Goal: Task Accomplishment & Management: Complete application form

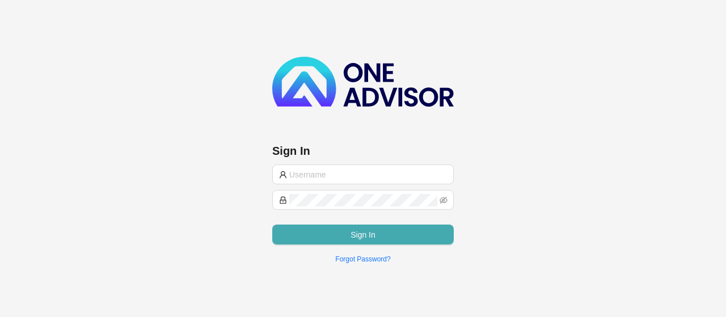
type input "[EMAIL_ADDRESS][DOMAIN_NAME]"
click at [366, 229] on span "Sign In" at bounding box center [362, 235] width 25 height 12
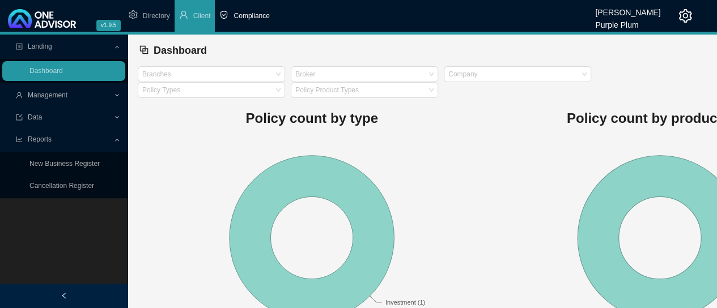
click at [248, 18] on span "Compliance" at bounding box center [252, 16] width 36 height 8
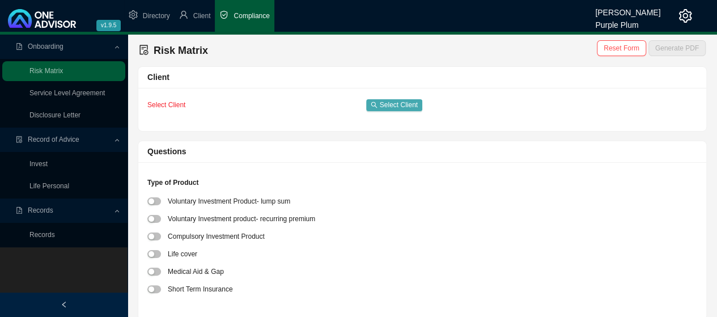
click at [393, 104] on span "Select Client" at bounding box center [399, 104] width 38 height 11
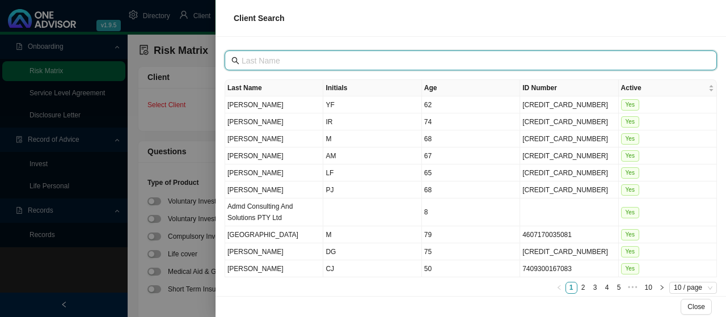
click at [294, 57] on input "text" at bounding box center [472, 60] width 460 height 12
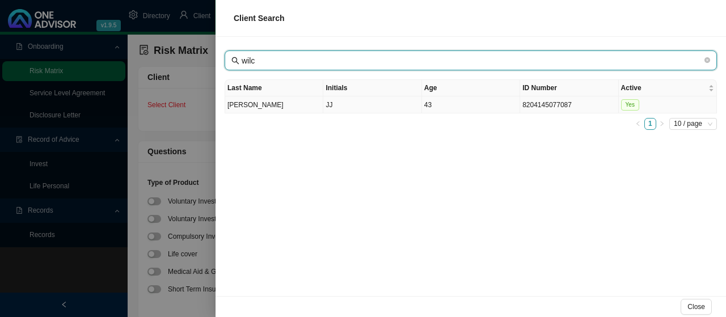
type input "wilc"
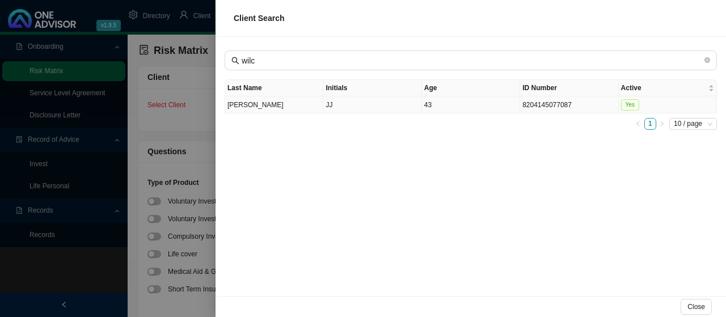
click at [238, 103] on td "[PERSON_NAME]" at bounding box center [274, 104] width 98 height 17
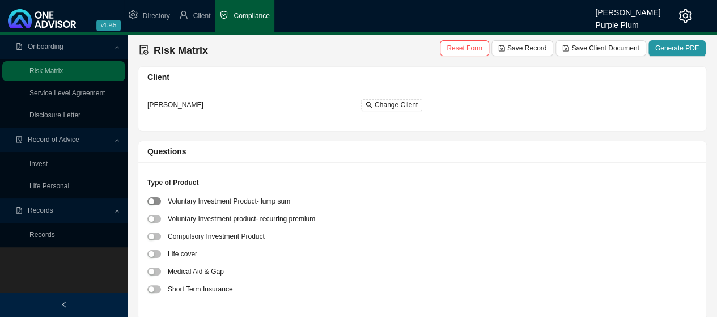
click at [155, 200] on button "button" at bounding box center [154, 201] width 14 height 8
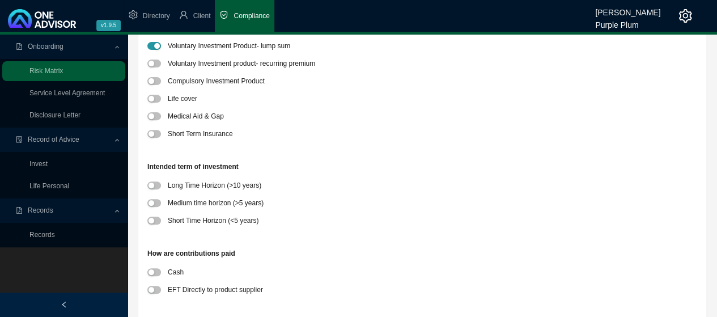
scroll to position [170, 0]
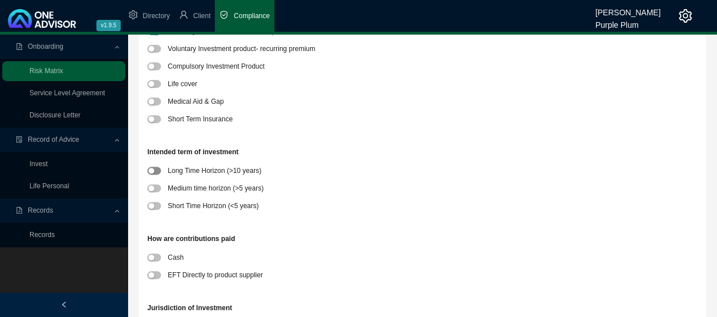
click at [153, 168] on div "button" at bounding box center [152, 171] width 6 height 6
drag, startPoint x: 151, startPoint y: 275, endPoint x: 173, endPoint y: 272, distance: 21.8
click at [151, 274] on div "button" at bounding box center [152, 275] width 6 height 6
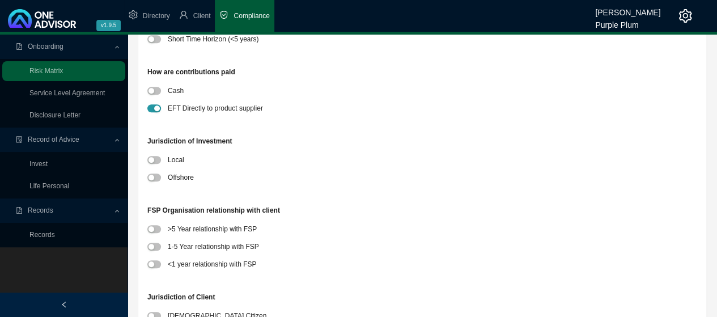
scroll to position [340, 0]
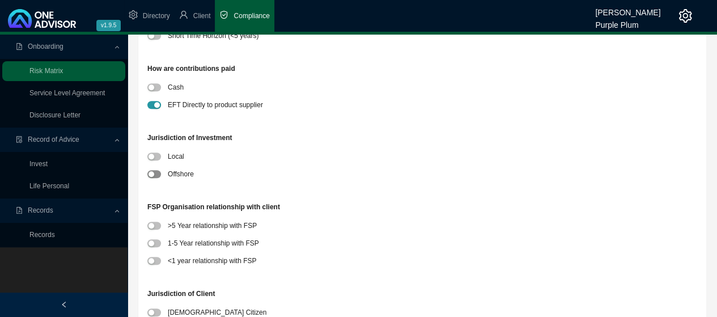
drag, startPoint x: 158, startPoint y: 171, endPoint x: 172, endPoint y: 177, distance: 15.8
click at [158, 172] on span "button" at bounding box center [154, 174] width 14 height 8
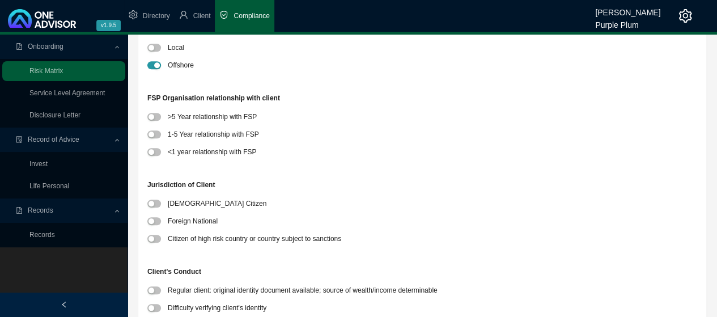
scroll to position [454, 0]
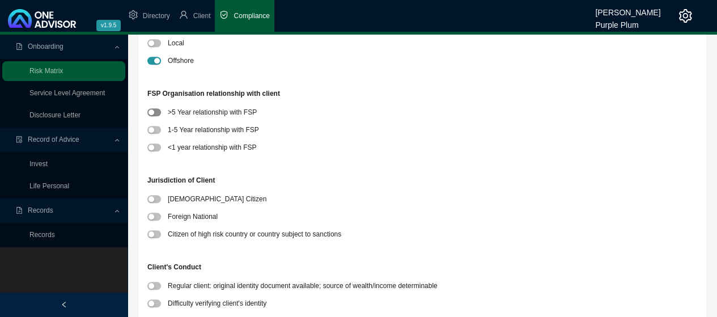
click at [155, 112] on span "button" at bounding box center [154, 112] width 14 height 8
click at [154, 198] on div "button" at bounding box center [152, 199] width 6 height 6
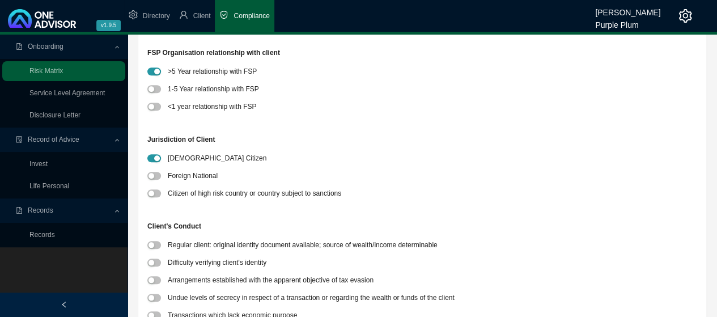
scroll to position [567, 0]
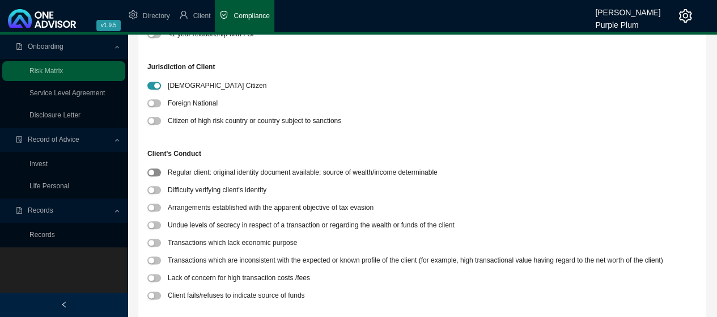
click at [157, 173] on span "button" at bounding box center [154, 172] width 14 height 8
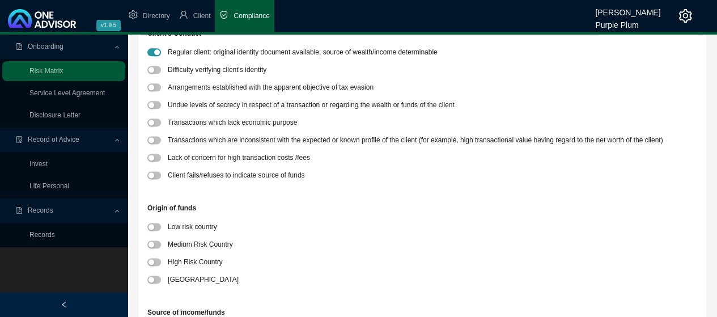
scroll to position [737, 0]
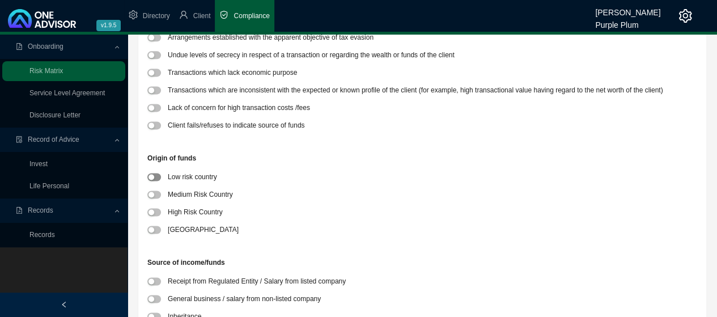
drag, startPoint x: 157, startPoint y: 172, endPoint x: 157, endPoint y: 179, distance: 6.8
click at [157, 172] on div at bounding box center [157, 177] width 20 height 12
click at [155, 180] on span "button" at bounding box center [154, 177] width 14 height 8
click at [156, 282] on span "button" at bounding box center [154, 281] width 14 height 8
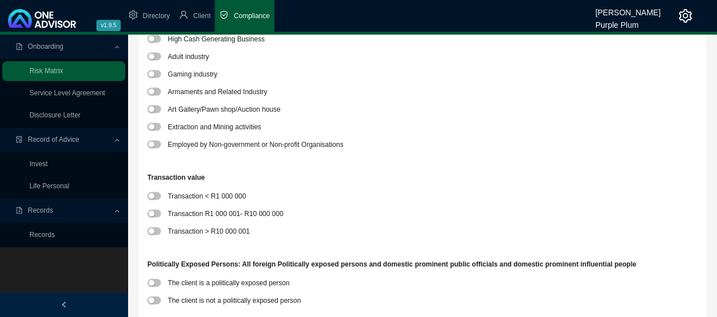
scroll to position [1077, 0]
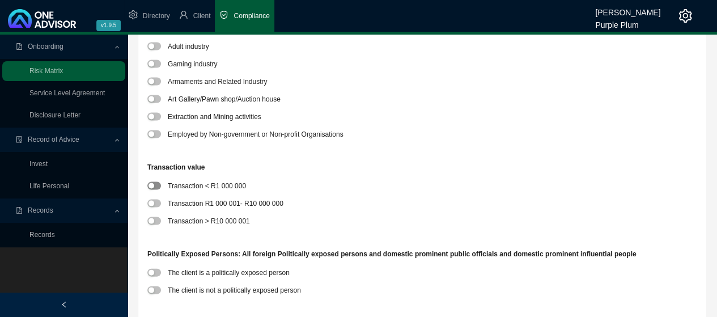
click at [155, 184] on button "button" at bounding box center [154, 186] width 14 height 8
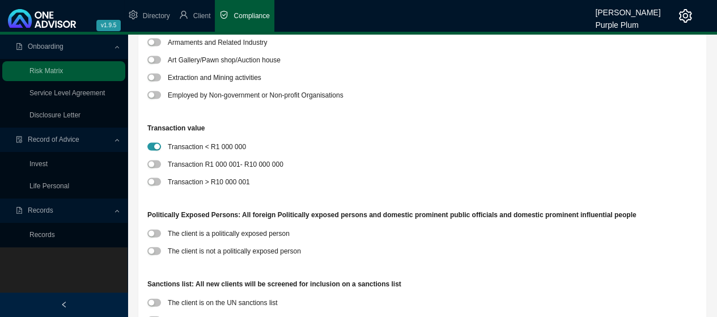
scroll to position [1191, 0]
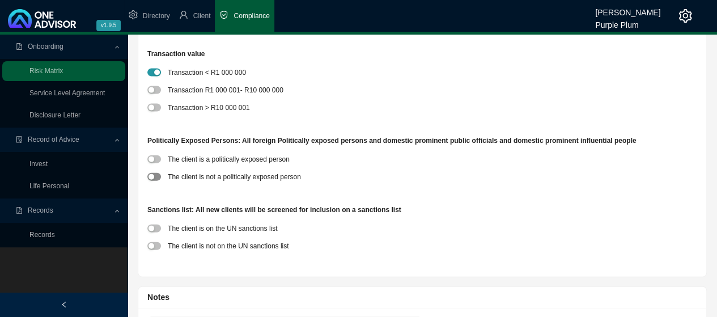
click at [157, 178] on span "button" at bounding box center [154, 177] width 14 height 8
click at [153, 249] on span "button" at bounding box center [154, 246] width 14 height 8
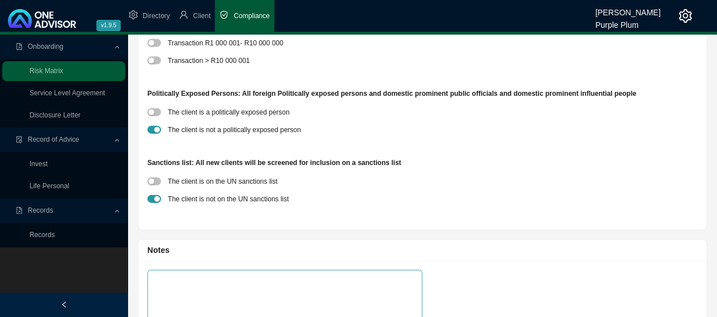
scroll to position [1293, 0]
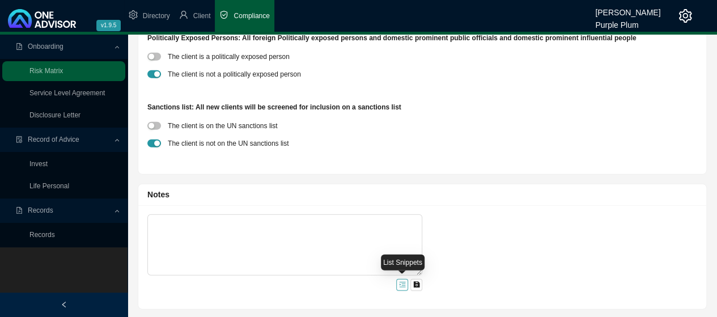
click at [400, 281] on icon "menu-unfold" at bounding box center [402, 284] width 7 height 7
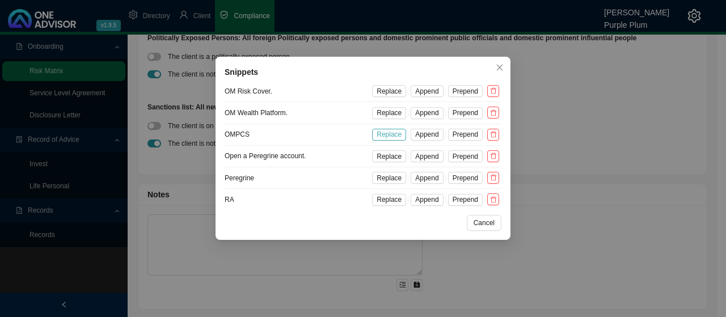
click at [400, 136] on span "Replace" at bounding box center [389, 134] width 25 height 11
type textarea "OMPCS Offshore platform."
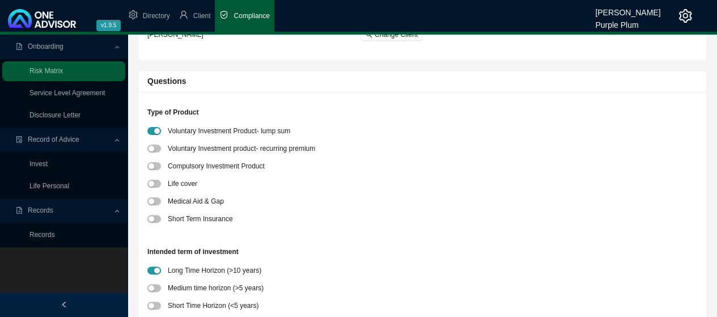
scroll to position [0, 0]
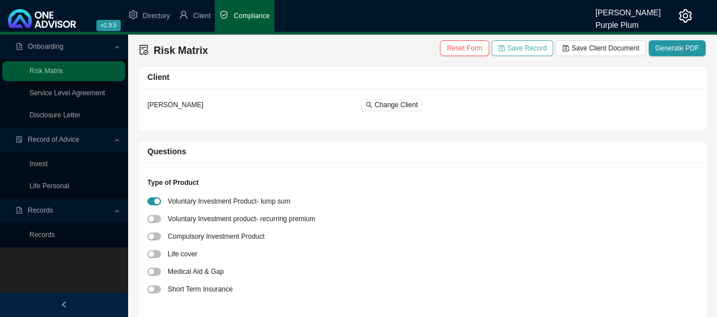
click at [526, 49] on span "Save Record" at bounding box center [526, 48] width 39 height 11
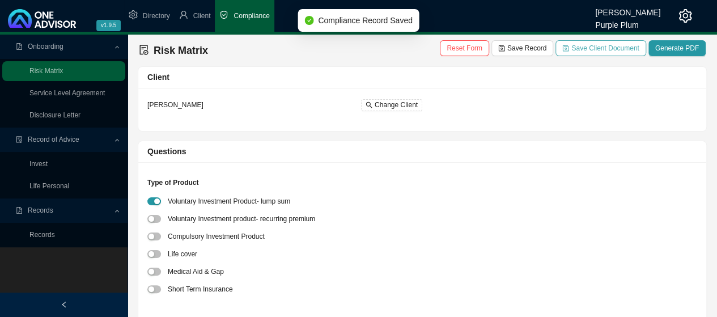
click at [604, 48] on span "Save Client Document" at bounding box center [605, 48] width 67 height 11
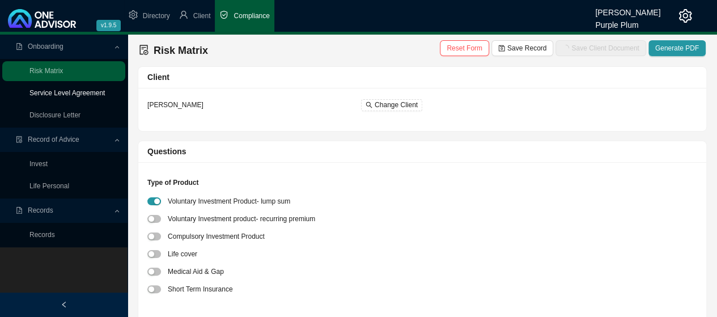
click at [80, 92] on link "Service Level Agreement" at bounding box center [66, 93] width 75 height 8
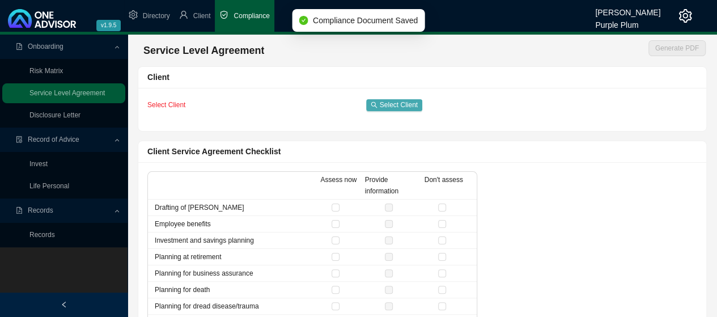
click at [379, 107] on button "Select Client" at bounding box center [394, 105] width 56 height 12
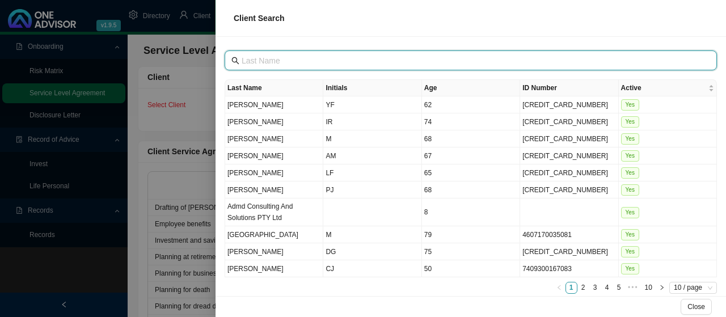
click at [257, 59] on input "text" at bounding box center [472, 60] width 460 height 12
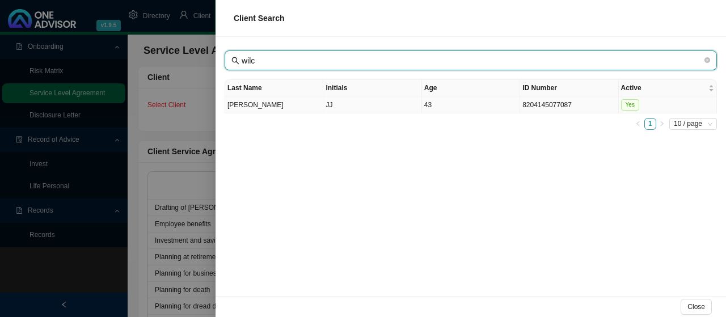
type input "wilc"
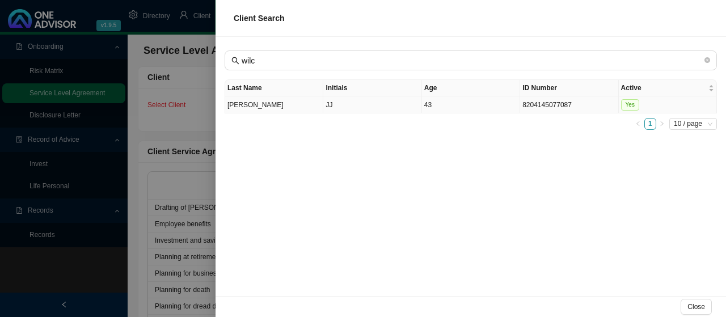
click at [239, 106] on td "[PERSON_NAME]" at bounding box center [274, 104] width 98 height 17
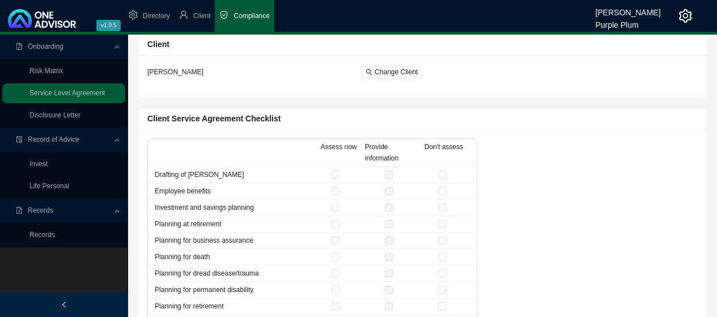
scroll to position [17, 0]
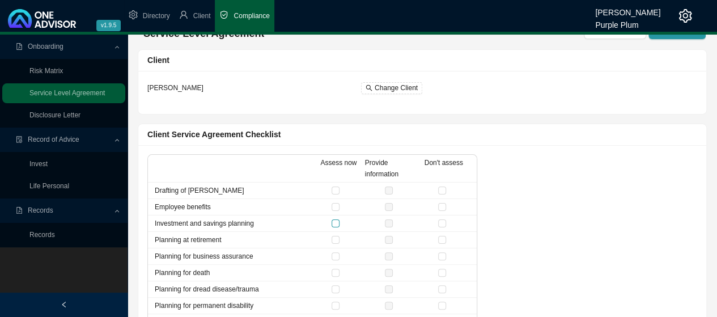
click at [332, 222] on input "checkbox" at bounding box center [336, 223] width 8 height 8
checkbox input "true"
drag, startPoint x: 443, startPoint y: 185, endPoint x: 456, endPoint y: 209, distance: 27.2
click at [456, 204] on ul "Drafting of [PERSON_NAME] Employee benefits Investment and savings planning Pla…" at bounding box center [312, 270] width 329 height 175
click at [441, 203] on input "checkbox" at bounding box center [442, 207] width 8 height 8
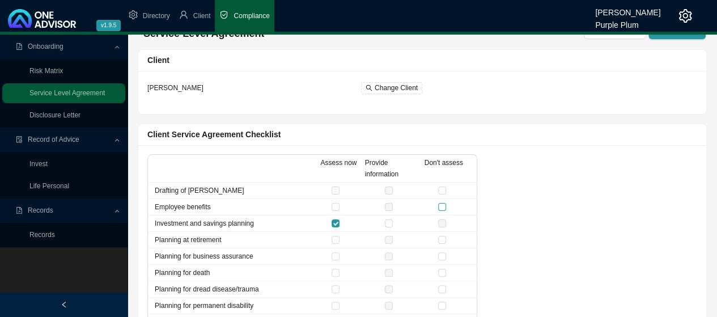
checkbox input "true"
click at [436, 188] on div at bounding box center [391, 190] width 158 height 11
click at [442, 188] on input "checkbox" at bounding box center [442, 191] width 8 height 8
checkbox input "true"
click at [442, 241] on input "checkbox" at bounding box center [442, 240] width 8 height 8
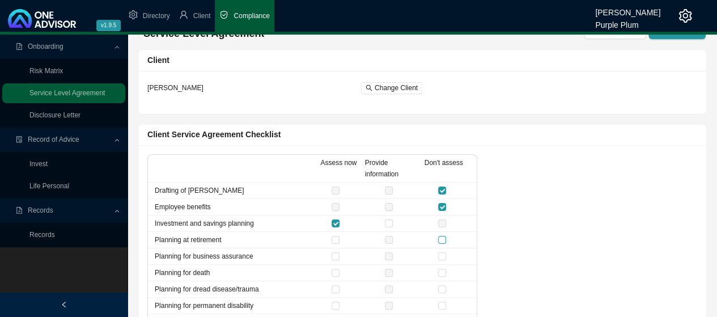
checkbox input "true"
click at [442, 255] on input "checkbox" at bounding box center [442, 256] width 8 height 8
checkbox input "true"
drag, startPoint x: 443, startPoint y: 266, endPoint x: 446, endPoint y: 274, distance: 8.3
click at [443, 271] on input "checkbox" at bounding box center [442, 273] width 8 height 8
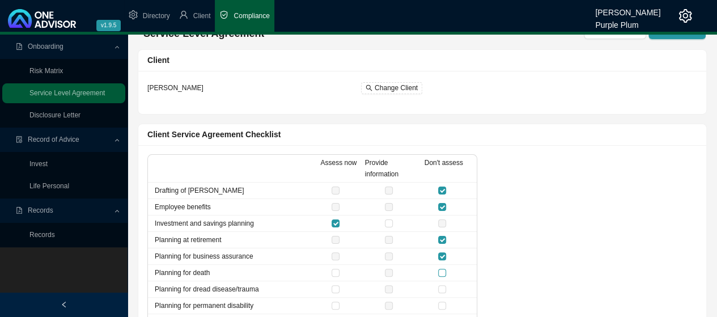
checkbox input "true"
click at [442, 285] on input "checkbox" at bounding box center [442, 289] width 8 height 8
checkbox input "true"
click at [443, 304] on input "checkbox" at bounding box center [442, 306] width 8 height 8
checkbox input "true"
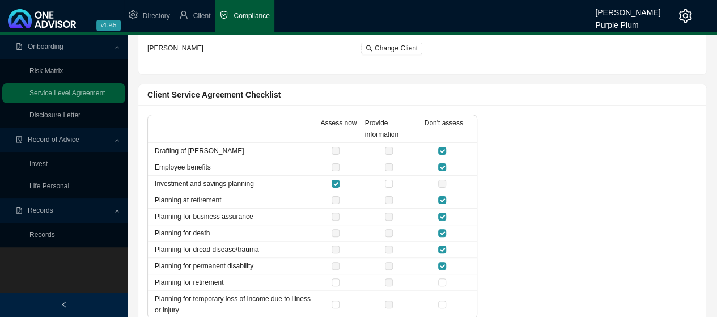
scroll to position [74, 0]
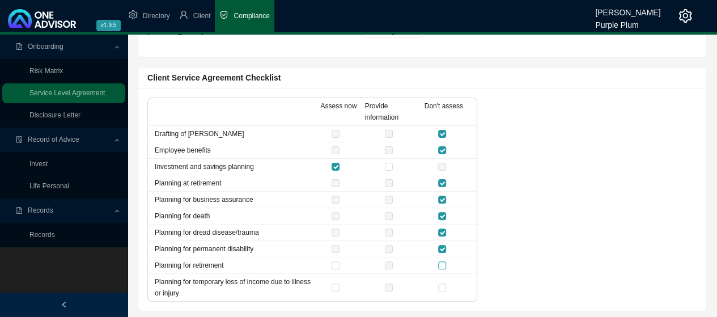
click at [443, 262] on input "checkbox" at bounding box center [442, 265] width 8 height 8
checkbox input "true"
drag, startPoint x: 441, startPoint y: 284, endPoint x: 443, endPoint y: 294, distance: 10.9
click at [442, 289] on label at bounding box center [444, 287] width 12 height 11
click at [442, 289] on input "checkbox" at bounding box center [442, 288] width 8 height 8
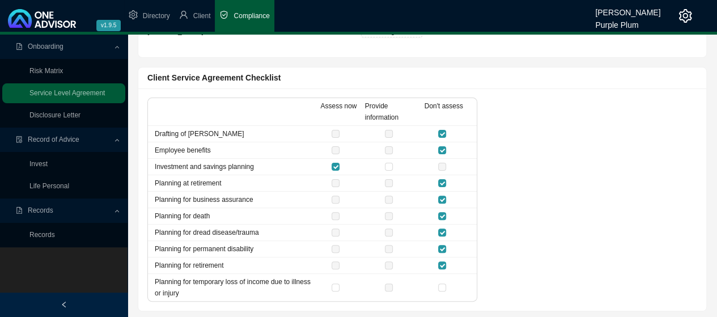
checkbox input "true"
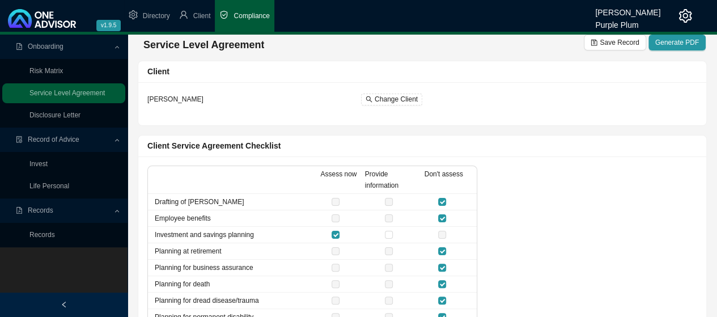
scroll to position [0, 0]
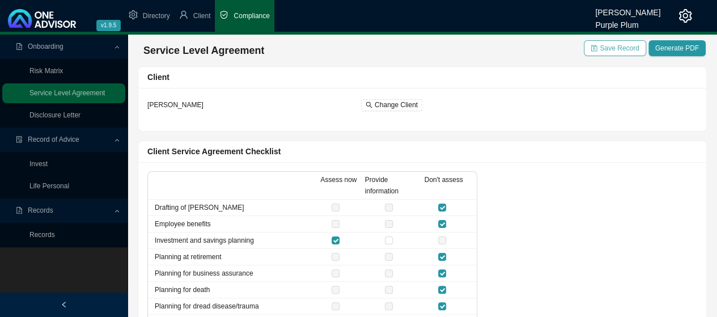
click at [618, 49] on span "Save Record" at bounding box center [619, 48] width 39 height 11
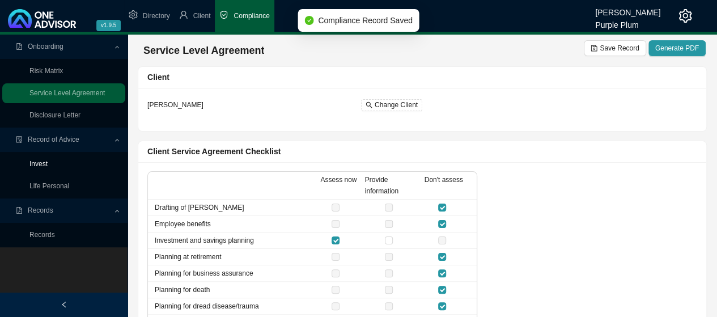
click at [46, 162] on link "Invest" at bounding box center [38, 164] width 18 height 8
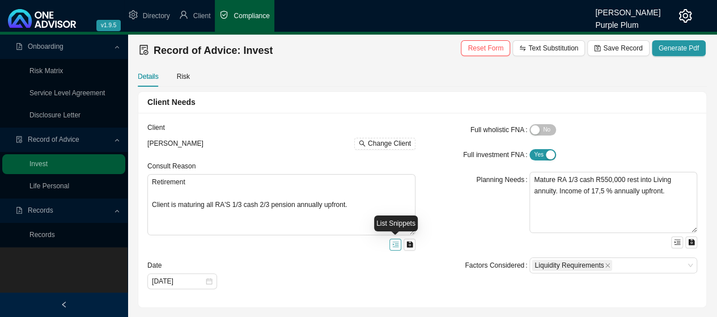
click at [392, 247] on icon "menu-unfold" at bounding box center [395, 244] width 6 height 5
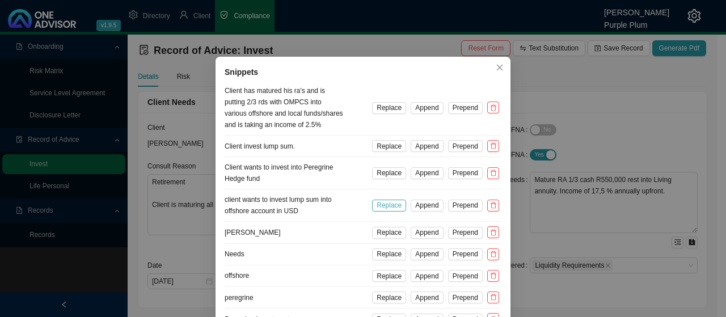
click at [387, 204] on span "Replace" at bounding box center [389, 205] width 25 height 11
type textarea "Retirement Client wants to invest lump sum into offshore account in USD"
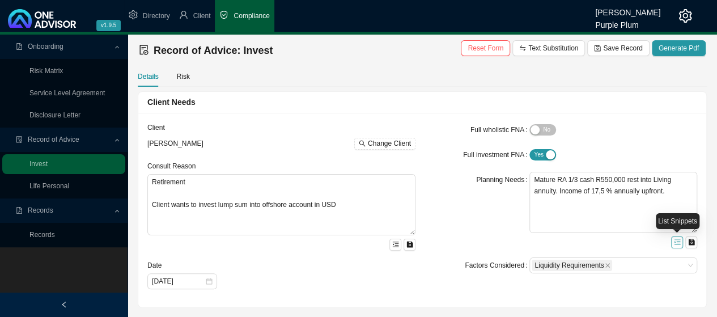
click at [676, 241] on icon "menu-unfold" at bounding box center [677, 242] width 7 height 7
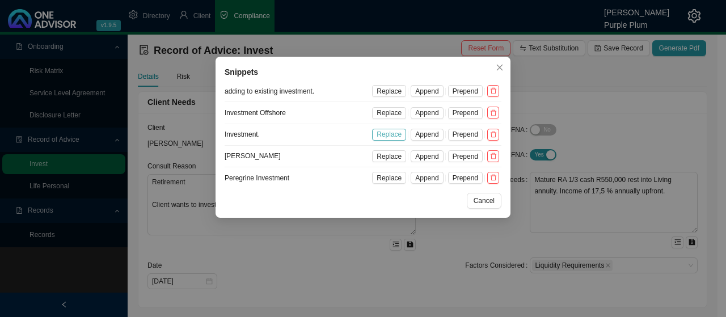
click at [394, 136] on span "Replace" at bounding box center [389, 134] width 25 height 11
type textarea "Investment"
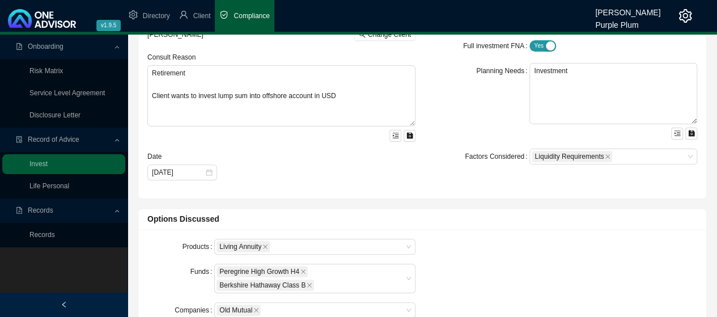
scroll to position [113, 0]
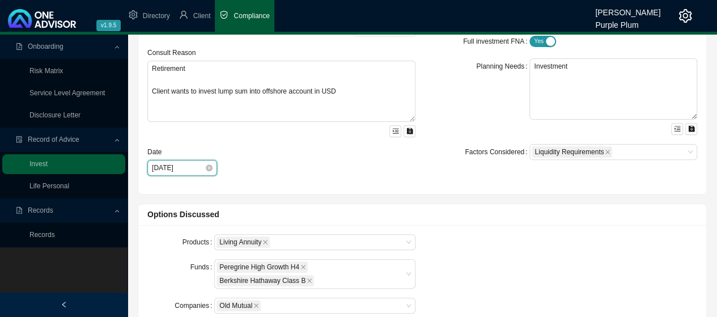
click at [165, 164] on input "[DATE]" at bounding box center [178, 167] width 53 height 11
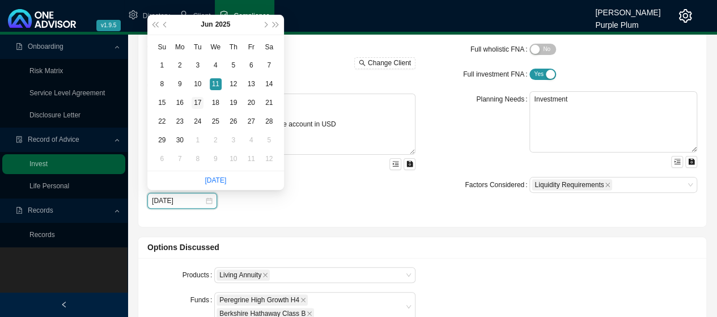
scroll to position [57, 0]
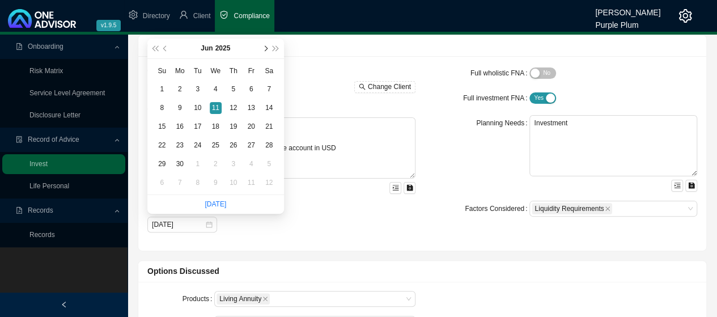
click at [267, 51] on button "next-year" at bounding box center [265, 49] width 11 height 20
type input "[DATE]"
click at [198, 144] on div "22" at bounding box center [198, 145] width 12 height 12
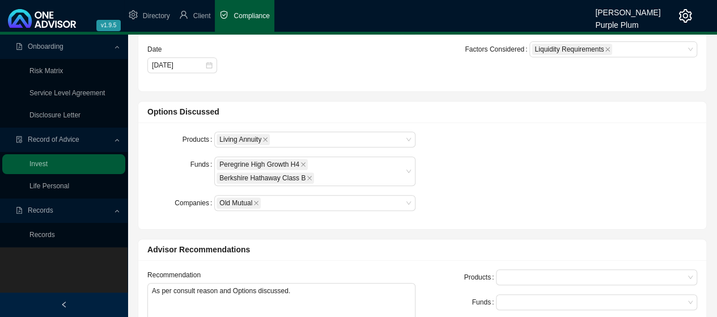
scroll to position [227, 0]
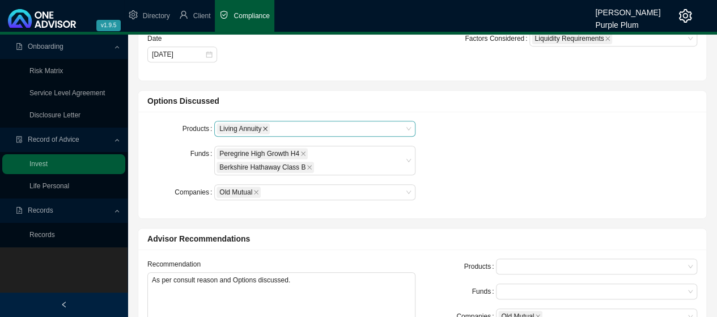
click at [265, 128] on icon "close" at bounding box center [265, 128] width 5 height 5
click at [400, 126] on div at bounding box center [310, 129] width 186 height 9
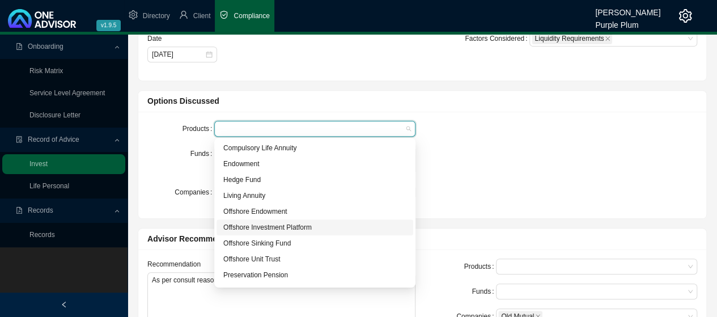
click at [289, 230] on div "Offshore Investment Platform" at bounding box center [314, 227] width 183 height 11
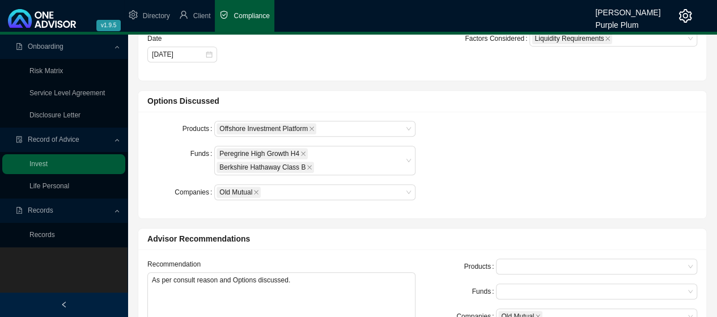
click at [445, 180] on div "Products Offshore Investment Platform Funds Peregrine High Growth H4 Berkshire …" at bounding box center [423, 165] width 564 height 88
click at [307, 166] on icon "close" at bounding box center [310, 167] width 6 height 6
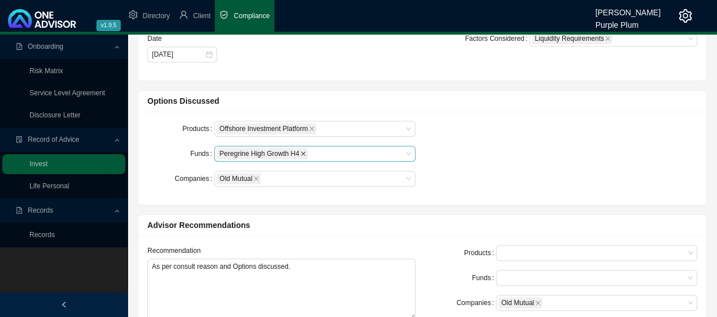
click at [301, 153] on icon "close" at bounding box center [304, 154] width 6 height 6
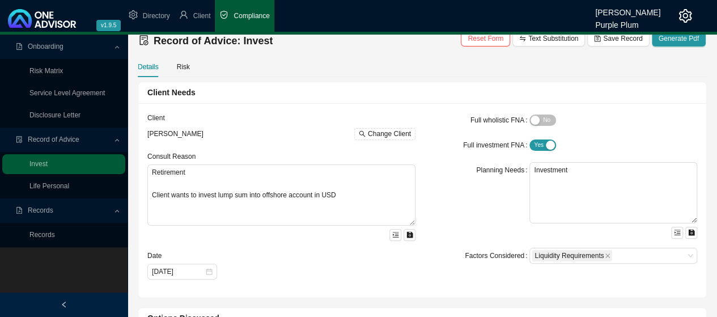
scroll to position [0, 0]
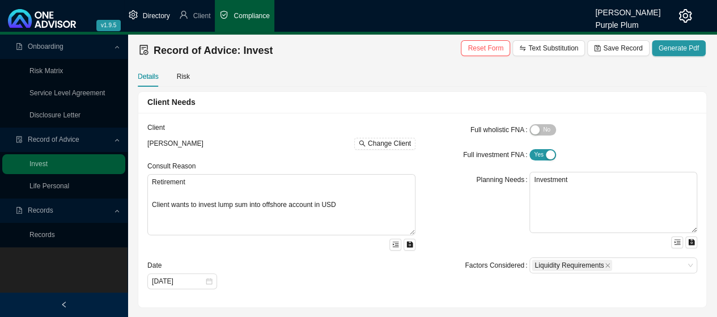
click at [145, 15] on span "Directory" at bounding box center [156, 16] width 27 height 8
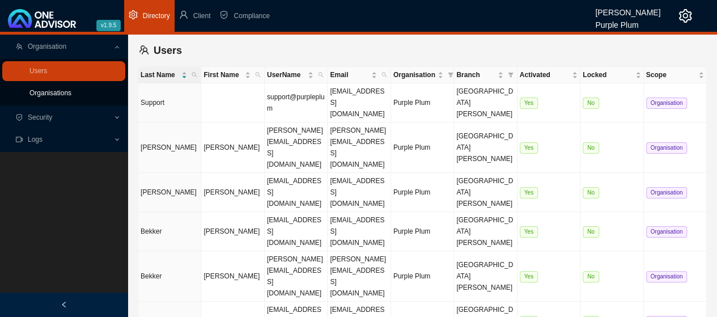
click at [58, 92] on link "Organisations" at bounding box center [50, 93] width 42 height 8
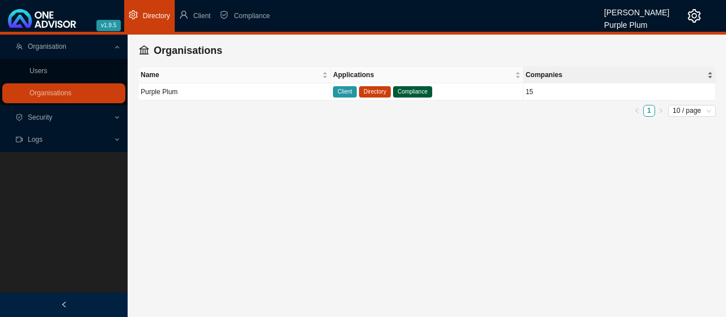
click at [572, 76] on span "Companies" at bounding box center [615, 74] width 179 height 11
click at [704, 75] on span "Companies" at bounding box center [615, 74] width 179 height 11
click at [707, 75] on div "Companies" at bounding box center [619, 74] width 187 height 11
click at [573, 71] on span "Companies" at bounding box center [615, 74] width 179 height 11
click at [529, 94] on td "15" at bounding box center [619, 91] width 192 height 17
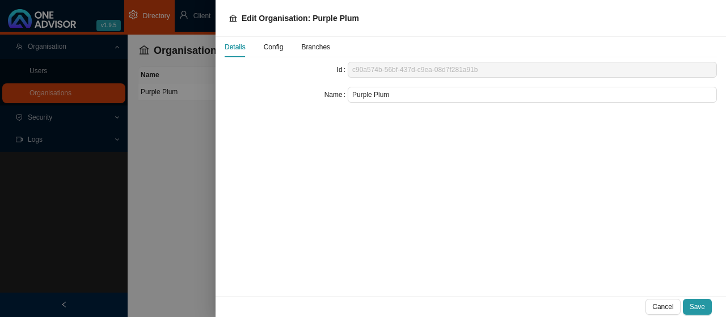
click at [278, 45] on span "Config" at bounding box center [274, 47] width 20 height 7
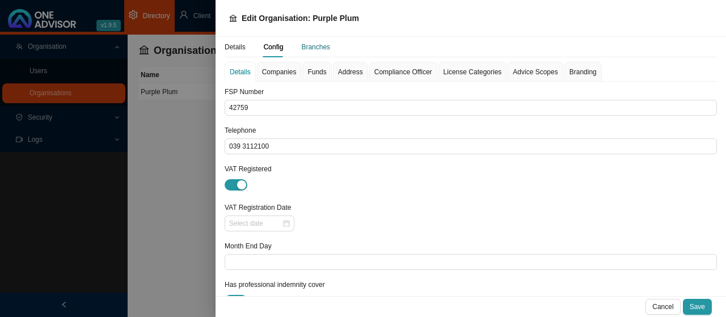
click at [316, 48] on div "Branches" at bounding box center [315, 46] width 29 height 11
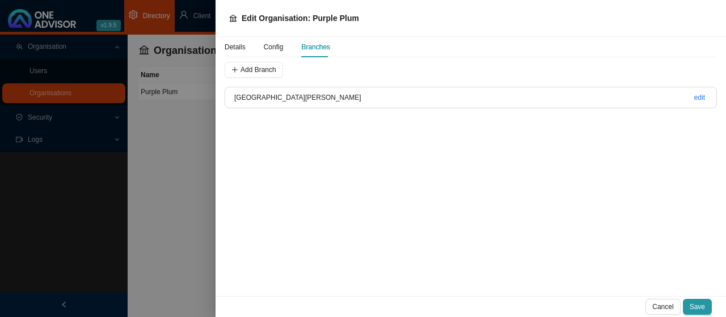
click at [175, 132] on div at bounding box center [363, 158] width 726 height 317
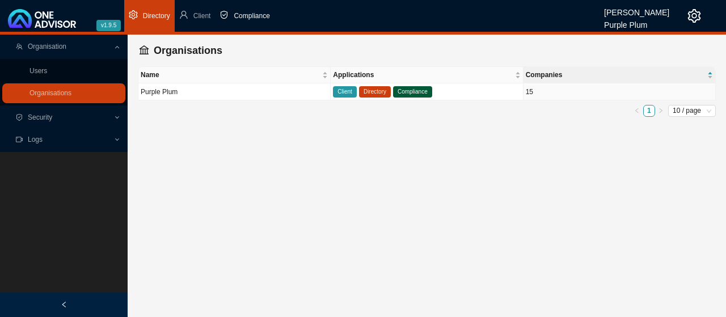
click at [247, 18] on span "Compliance" at bounding box center [252, 16] width 36 height 8
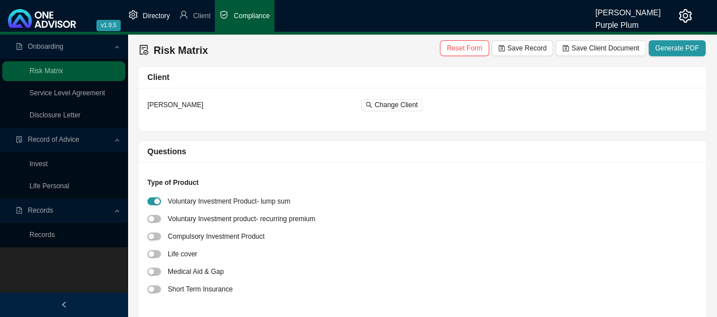
click at [156, 14] on span "Directory" at bounding box center [156, 16] width 27 height 8
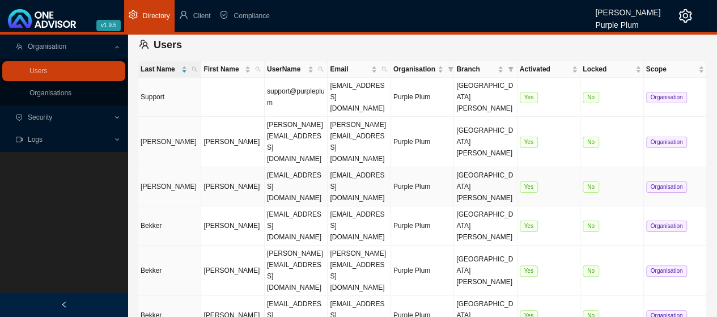
scroll to position [7, 0]
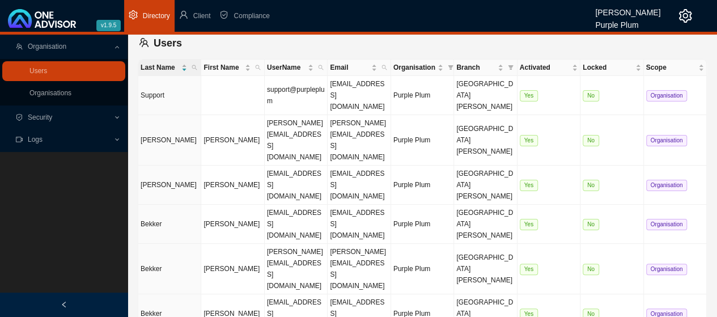
click at [687, 16] on icon "setting" at bounding box center [685, 16] width 13 height 14
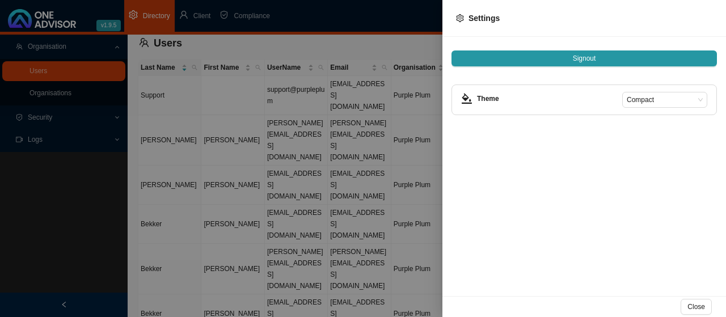
click at [422, 44] on div at bounding box center [363, 158] width 726 height 317
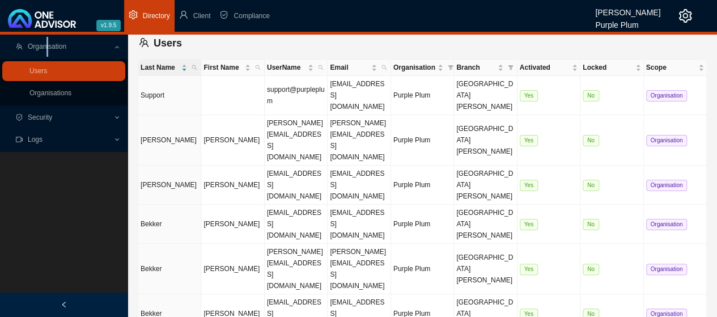
click at [45, 45] on span "Organisation" at bounding box center [47, 47] width 39 height 8
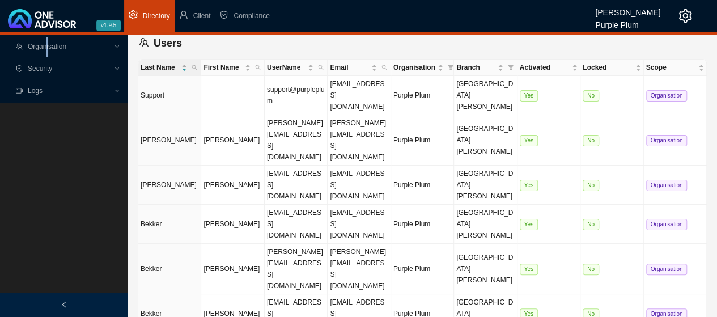
click at [45, 45] on span "Organisation" at bounding box center [47, 47] width 39 height 8
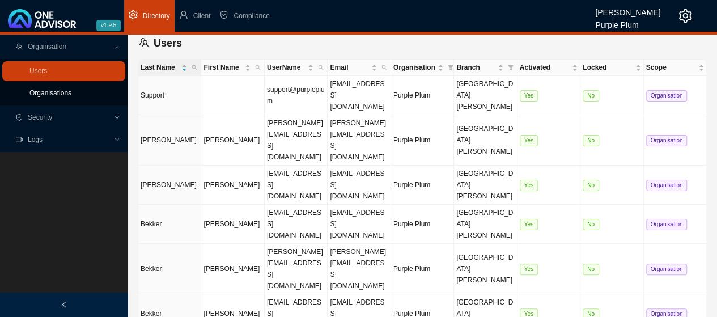
click at [46, 94] on link "Organisations" at bounding box center [50, 93] width 42 height 8
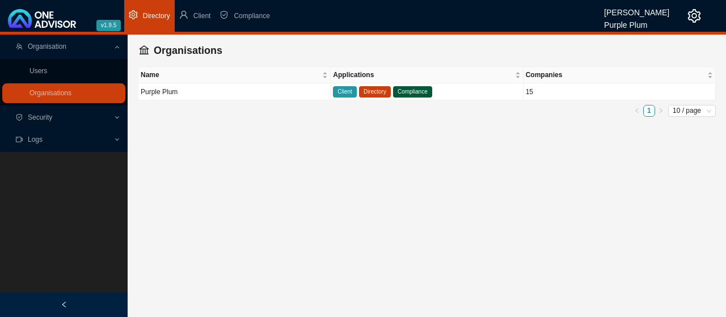
click at [695, 13] on icon "setting" at bounding box center [694, 16] width 13 height 14
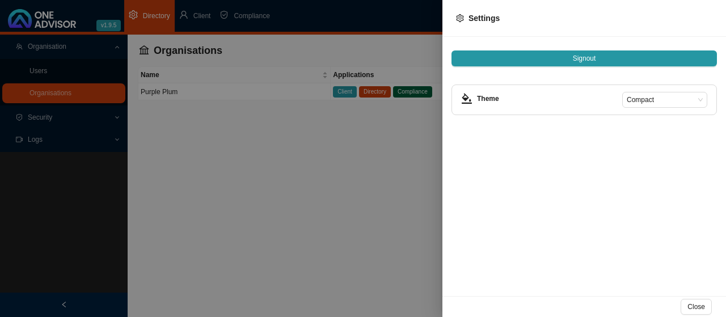
click at [414, 40] on div at bounding box center [363, 158] width 726 height 317
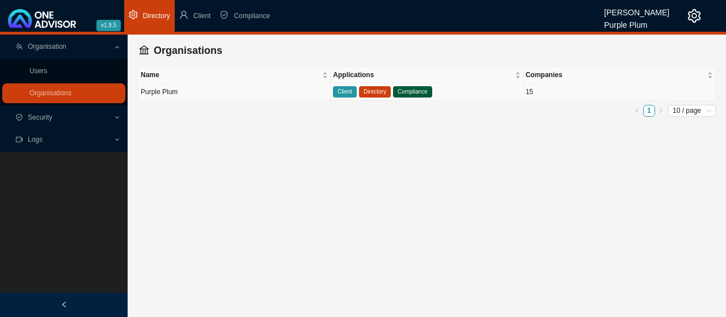
click at [536, 90] on td "15" at bounding box center [619, 91] width 192 height 17
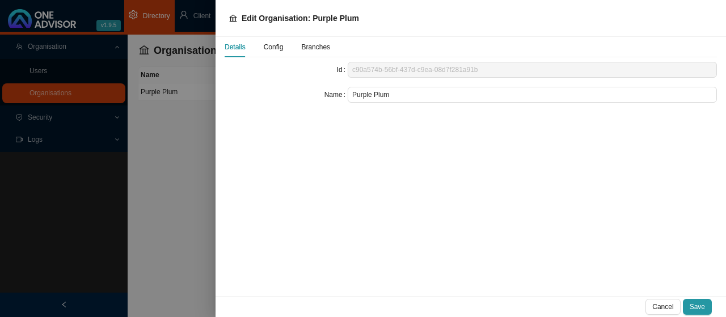
click at [276, 46] on span "Config" at bounding box center [274, 47] width 20 height 7
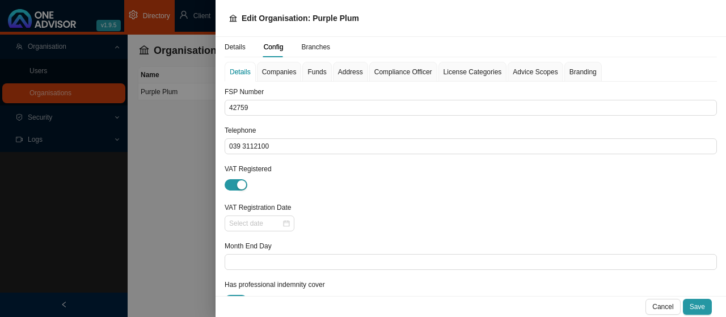
click at [315, 70] on span "Funds" at bounding box center [316, 72] width 19 height 7
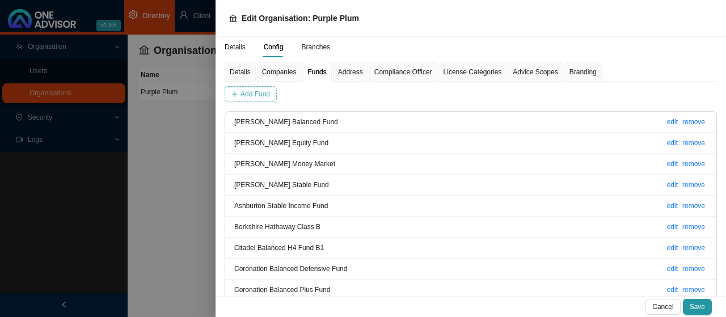
click at [260, 94] on span "Add Fund" at bounding box center [254, 93] width 29 height 11
click at [303, 95] on input "Ark Innovation" at bounding box center [293, 94] width 94 height 16
type input "Ark Innovation ETF"
click at [397, 98] on span "Add Fund" at bounding box center [402, 93] width 29 height 11
click at [697, 307] on span "Save" at bounding box center [697, 306] width 15 height 11
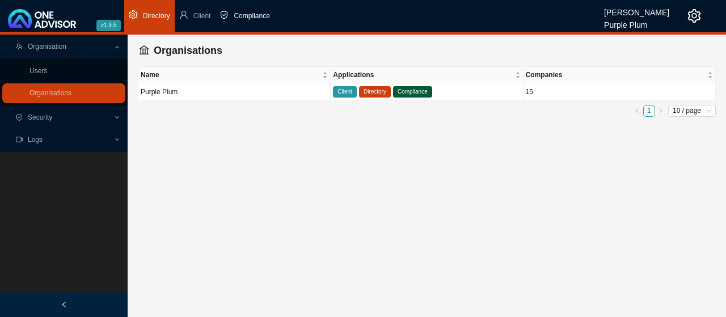
click at [243, 14] on span "Compliance" at bounding box center [252, 16] width 36 height 8
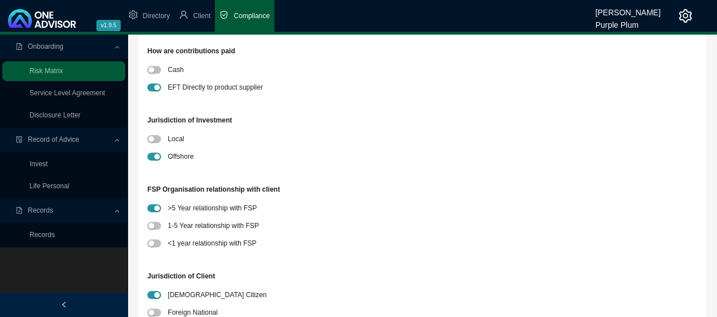
scroll to position [397, 0]
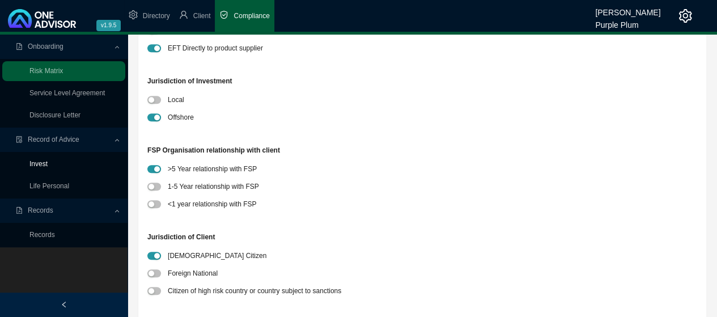
click at [41, 162] on link "Invest" at bounding box center [38, 164] width 18 height 8
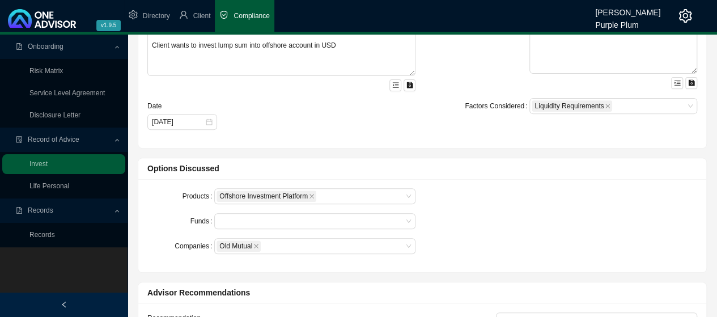
scroll to position [227, 0]
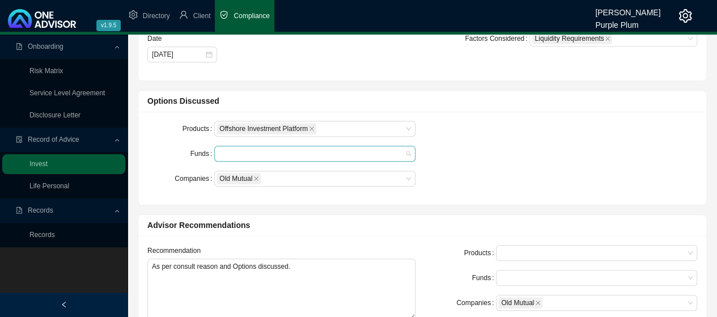
click at [412, 154] on div at bounding box center [314, 154] width 201 height 16
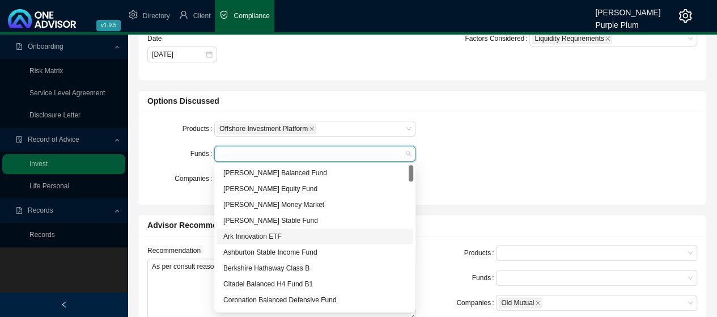
click at [270, 238] on div "Ark Innovation ETF" at bounding box center [314, 236] width 183 height 11
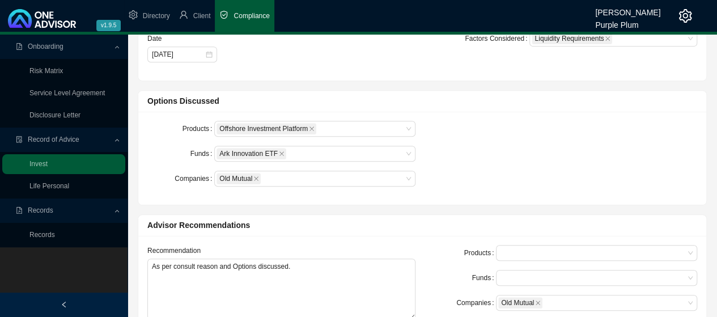
click at [518, 158] on div "Products Offshore Investment Platform Funds Ark Innovation ETF Companies Old Mu…" at bounding box center [423, 158] width 564 height 75
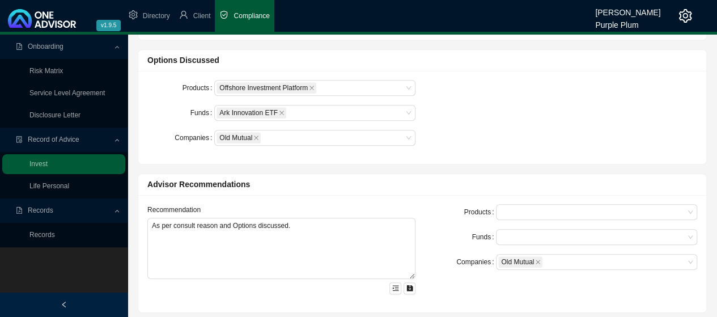
scroll to position [284, 0]
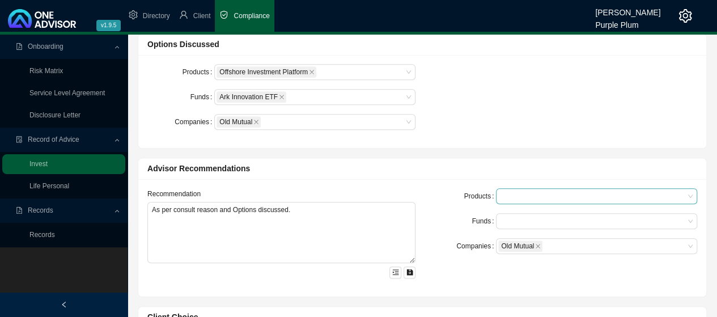
click at [575, 192] on div at bounding box center [591, 196] width 186 height 9
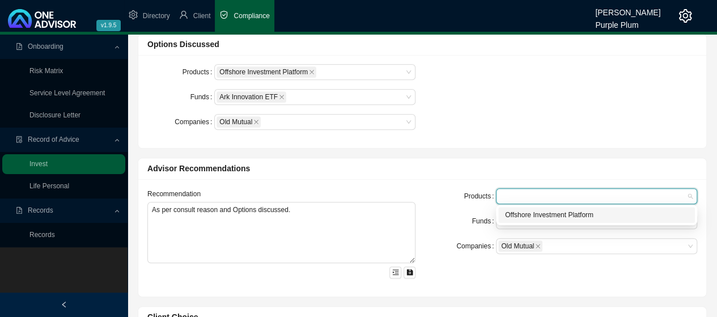
click at [525, 218] on div "Offshore Investment Platform" at bounding box center [596, 214] width 183 height 11
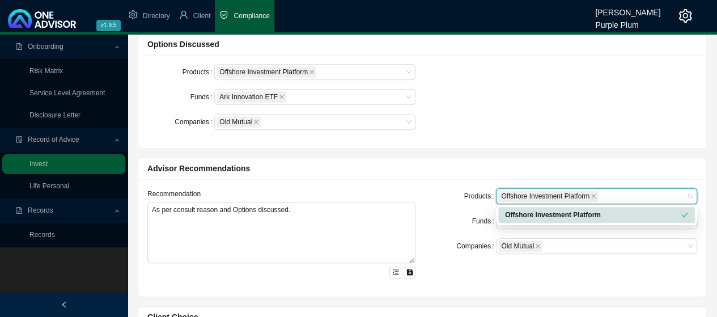
click at [597, 125] on div "Products Offshore Investment Platform Funds Ark Innovation ETF Companies Old Mu…" at bounding box center [423, 101] width 564 height 75
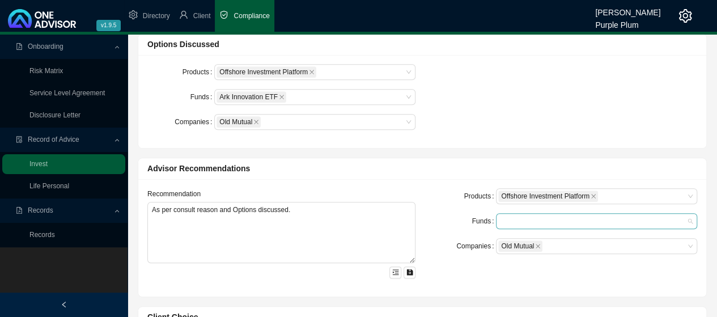
click at [603, 222] on div at bounding box center [591, 221] width 186 height 9
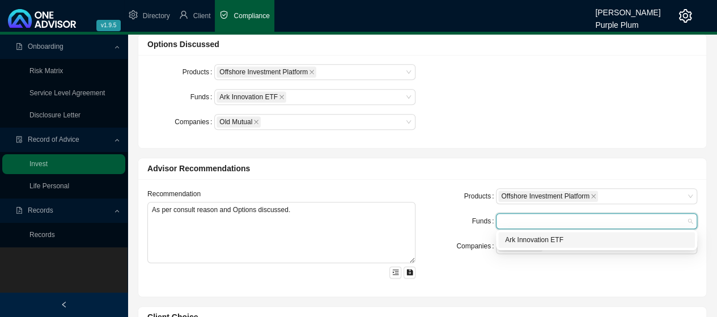
click at [543, 240] on div "Ark Innovation ETF" at bounding box center [596, 239] width 183 height 11
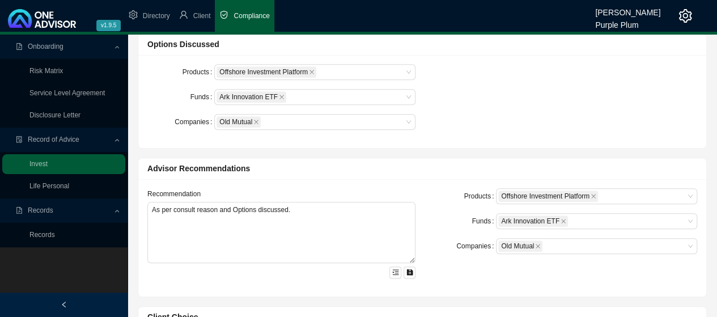
click at [456, 226] on div "Funds" at bounding box center [462, 221] width 67 height 16
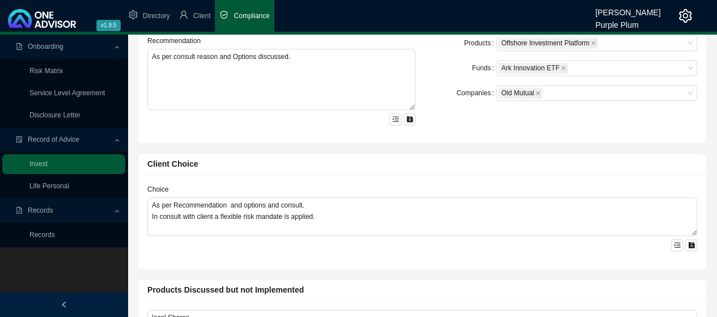
scroll to position [454, 0]
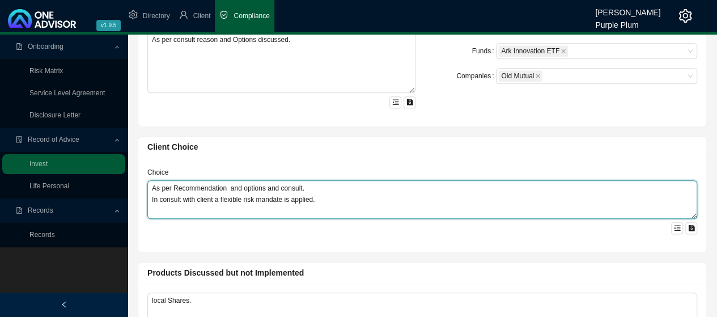
click at [321, 198] on textarea "As per Recommendation and options and consult. In consult with client a flexibl…" at bounding box center [422, 199] width 550 height 39
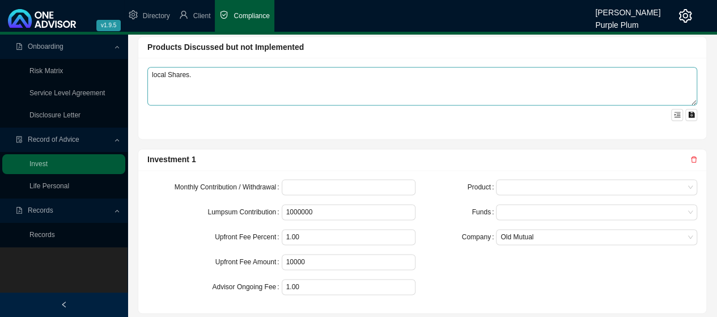
scroll to position [680, 0]
type textarea "As per Recommendation and options and consult. In consult with client a flexibl…"
click at [319, 205] on input "1000000" at bounding box center [348, 211] width 133 height 15
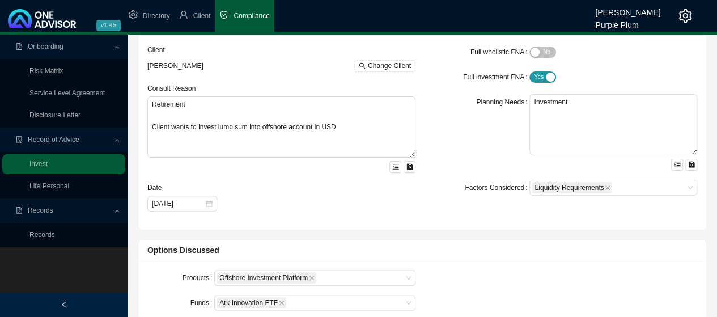
scroll to position [0, 0]
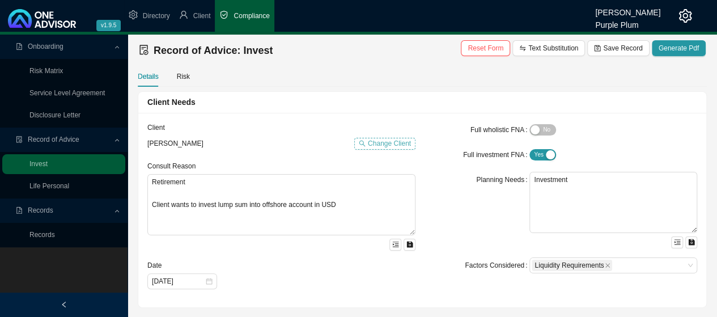
click at [384, 144] on span "Change Client" at bounding box center [389, 143] width 43 height 11
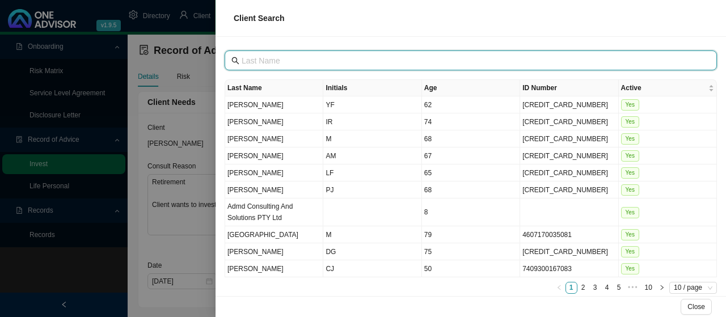
click at [253, 57] on input "text" at bounding box center [472, 60] width 460 height 12
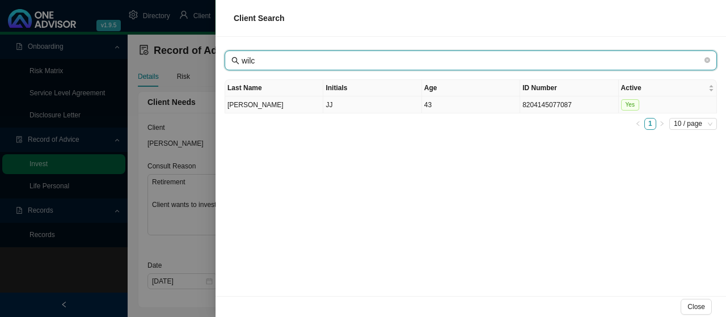
type input "wilc"
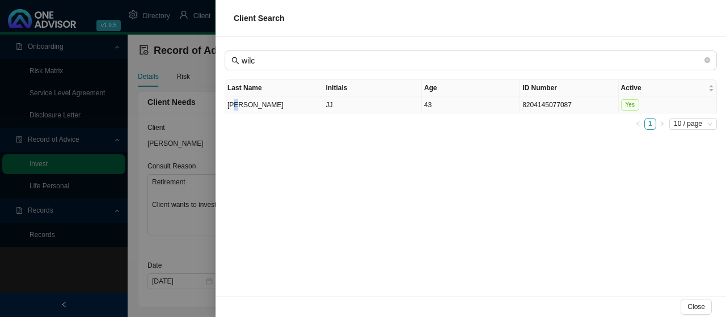
click at [236, 103] on td "[PERSON_NAME]" at bounding box center [274, 104] width 98 height 17
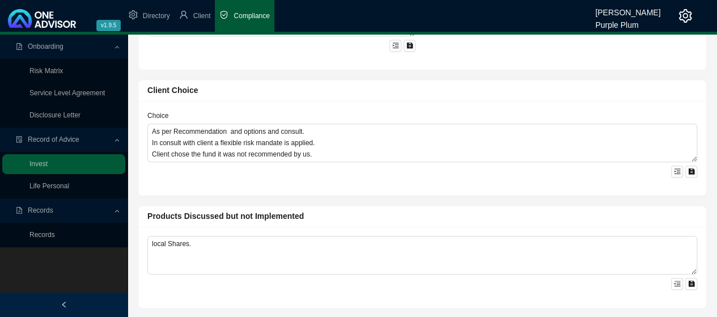
scroll to position [719, 0]
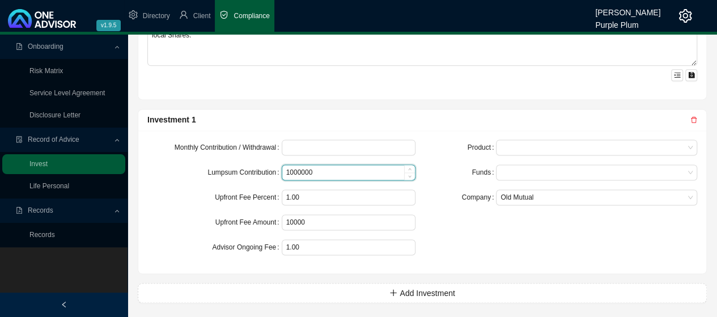
click at [345, 169] on input "1000000" at bounding box center [348, 172] width 133 height 15
type input "1"
type input "USD 3000"
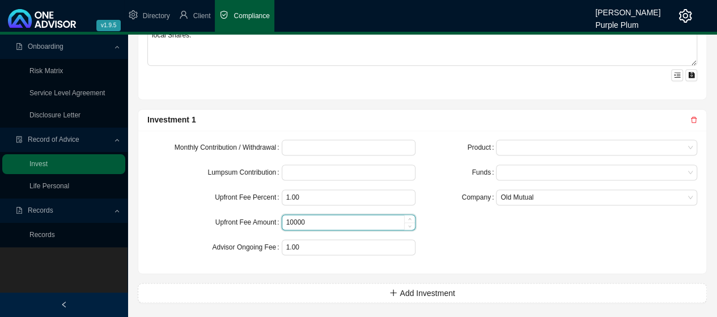
click at [341, 220] on input "10000" at bounding box center [348, 222] width 133 height 15
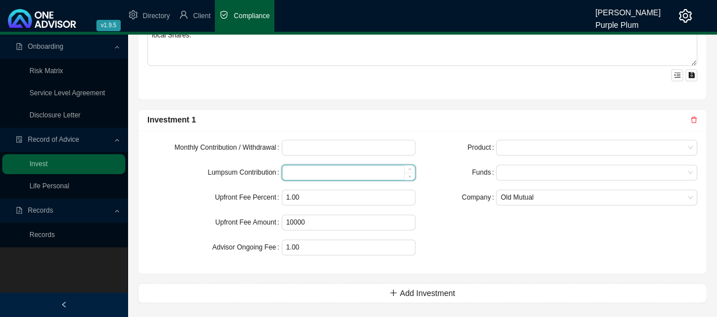
click at [319, 168] on input at bounding box center [348, 172] width 133 height 15
type input "60000"
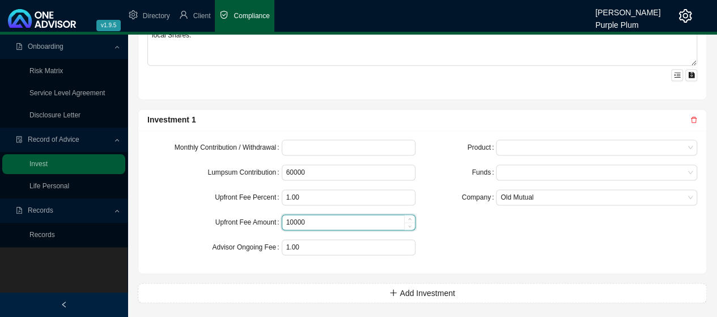
click at [337, 216] on input "10000" at bounding box center [348, 222] width 133 height 15
type input "1"
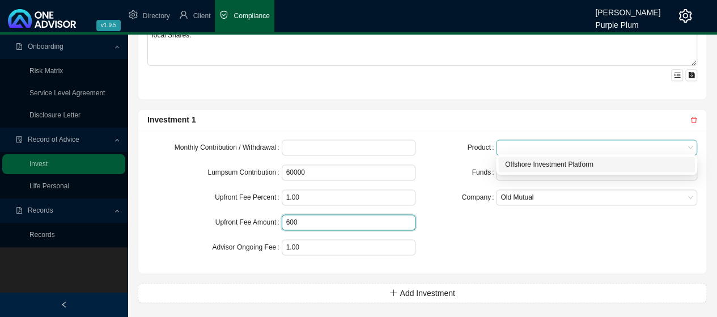
click at [652, 140] on span at bounding box center [597, 147] width 192 height 15
type input "600"
click at [598, 162] on div "Offshore Investment Platform" at bounding box center [596, 164] width 183 height 11
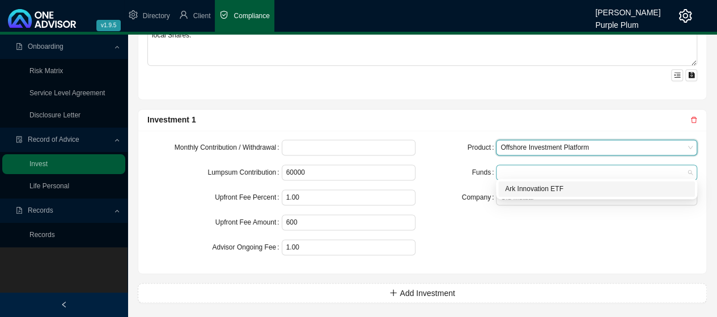
drag, startPoint x: 591, startPoint y: 162, endPoint x: 591, endPoint y: 169, distance: 7.4
click at [591, 166] on div at bounding box center [596, 172] width 201 height 16
click at [573, 192] on div "Ark Innovation ETF" at bounding box center [596, 188] width 183 height 11
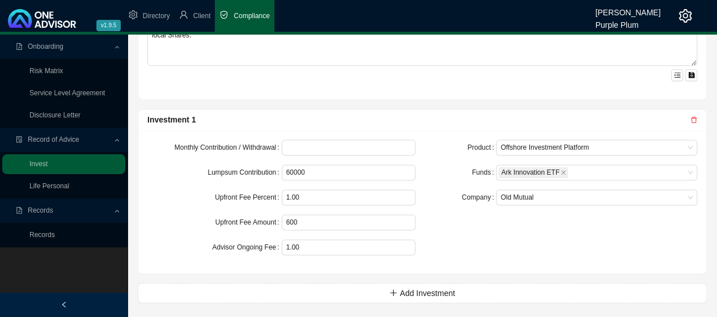
drag, startPoint x: 565, startPoint y: 231, endPoint x: 559, endPoint y: 224, distance: 9.3
click at [561, 231] on div "Product Offshore Investment Platform Funds Ark Innovation ETF Company Old Mutual" at bounding box center [563, 201] width 282 height 125
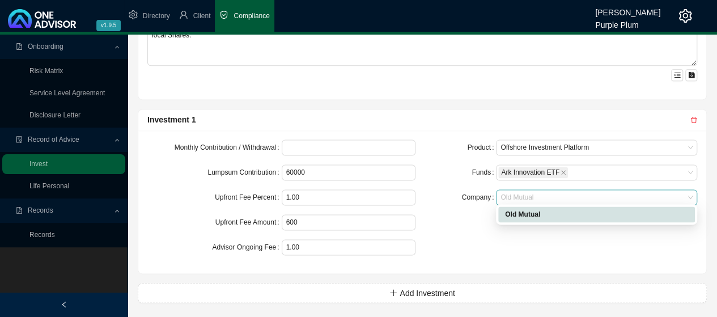
click at [561, 194] on span "Old Mutual" at bounding box center [597, 197] width 192 height 15
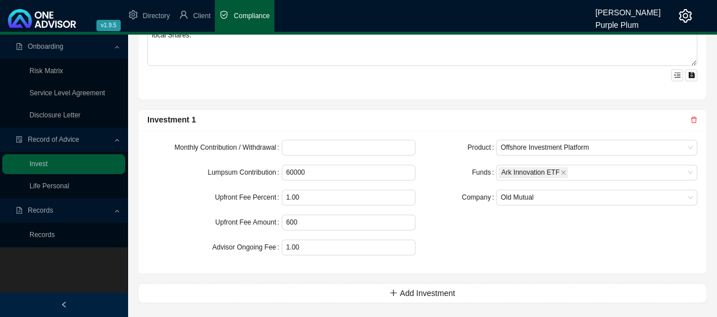
drag, startPoint x: 453, startPoint y: 247, endPoint x: 458, endPoint y: 243, distance: 6.5
click at [454, 246] on div "Product Offshore Investment Platform Funds Ark Innovation ETF Company Old Mutual" at bounding box center [563, 201] width 282 height 125
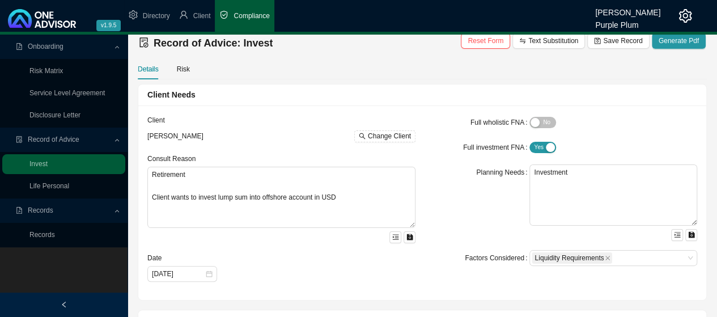
scroll to position [0, 0]
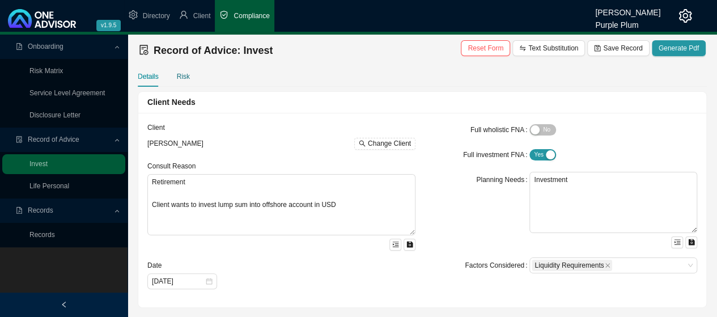
click at [184, 79] on div "Risk" at bounding box center [183, 76] width 13 height 11
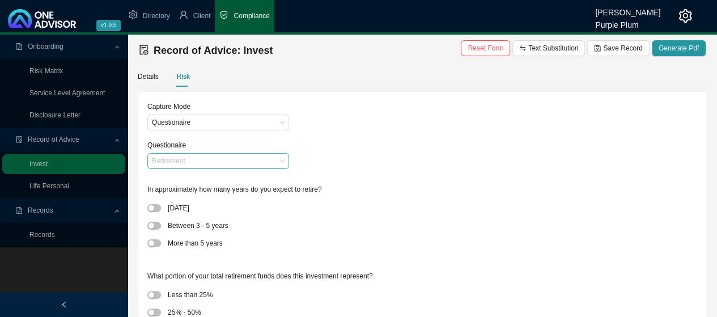
click at [272, 160] on span "Retirement" at bounding box center [218, 161] width 133 height 15
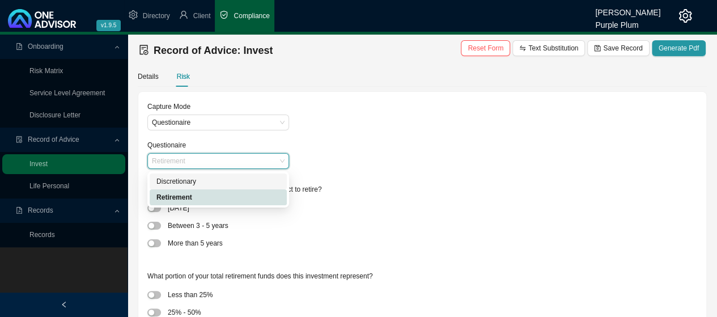
click at [185, 184] on div "Discretionary" at bounding box center [219, 181] width 124 height 11
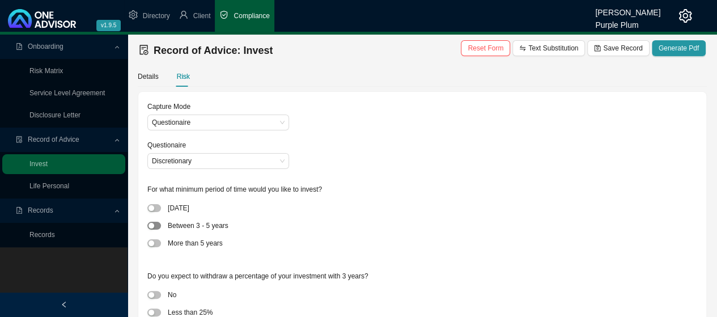
click at [160, 225] on span "button" at bounding box center [154, 226] width 14 height 8
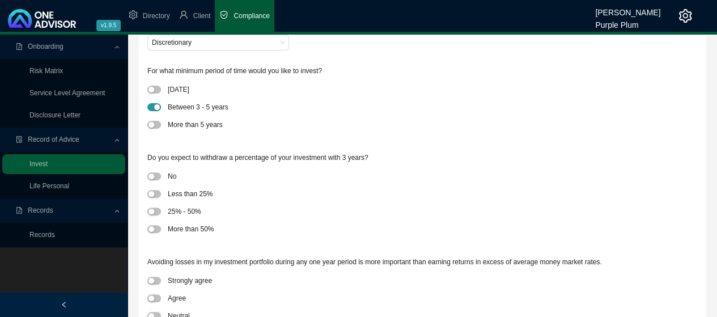
scroll to position [170, 0]
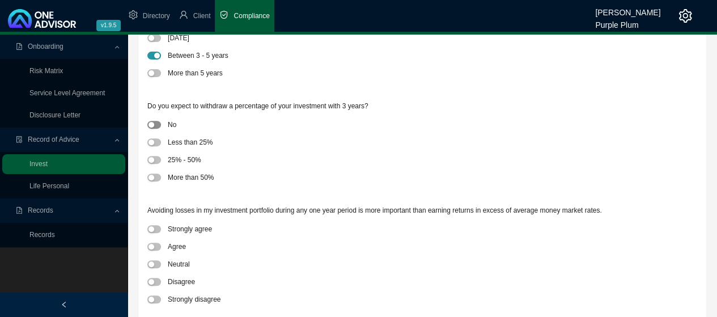
click at [158, 123] on span "button" at bounding box center [154, 125] width 14 height 8
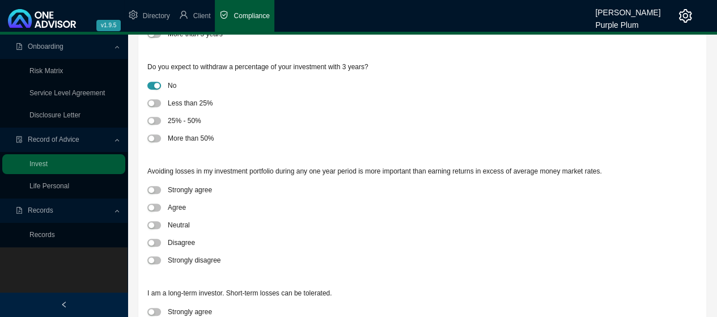
scroll to position [227, 0]
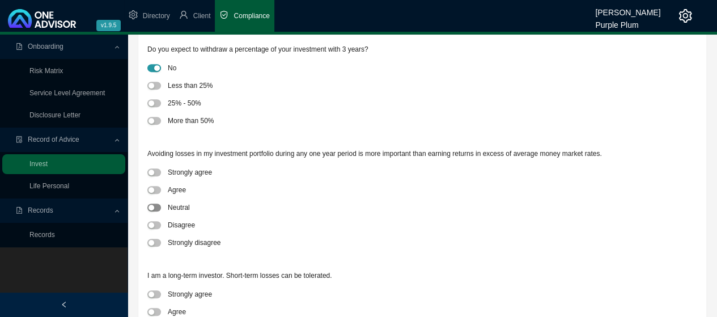
click at [157, 206] on span "button" at bounding box center [154, 208] width 14 height 8
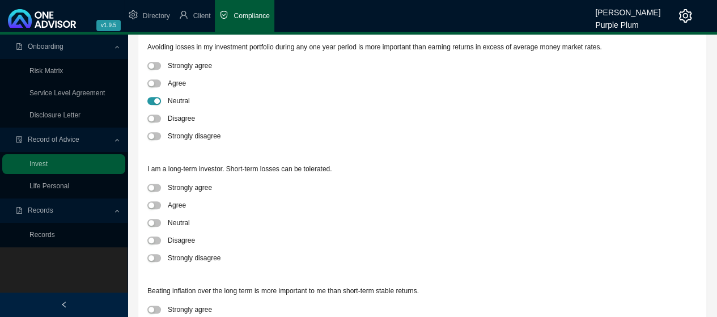
scroll to position [340, 0]
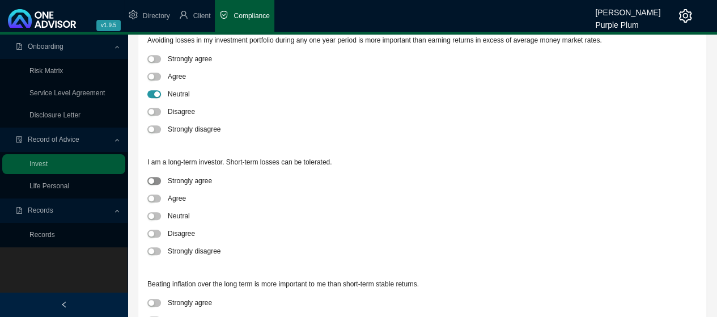
click at [153, 182] on div "button" at bounding box center [152, 181] width 6 height 6
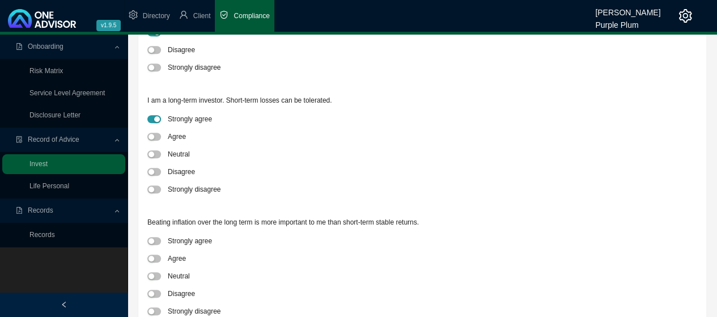
scroll to position [510, 0]
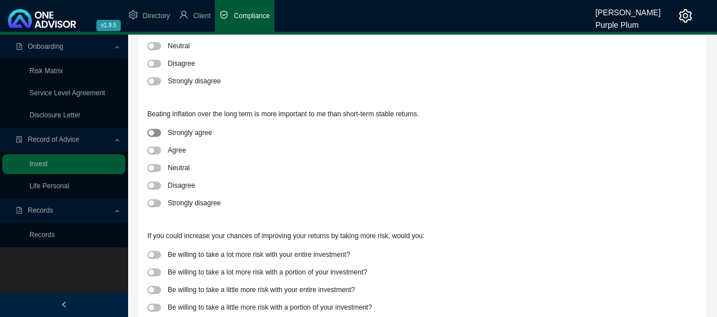
click at [154, 135] on span "button" at bounding box center [154, 133] width 14 height 8
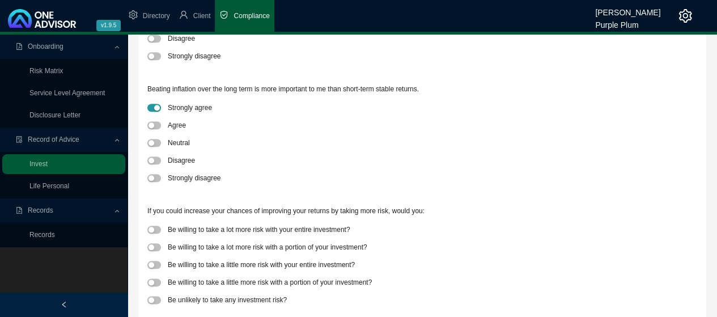
scroll to position [549, 0]
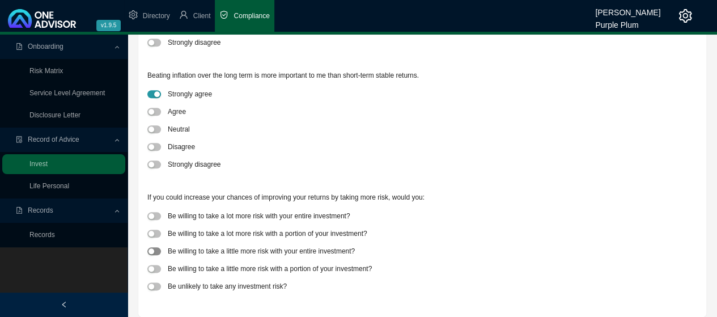
click at [159, 252] on span "button" at bounding box center [154, 251] width 14 height 8
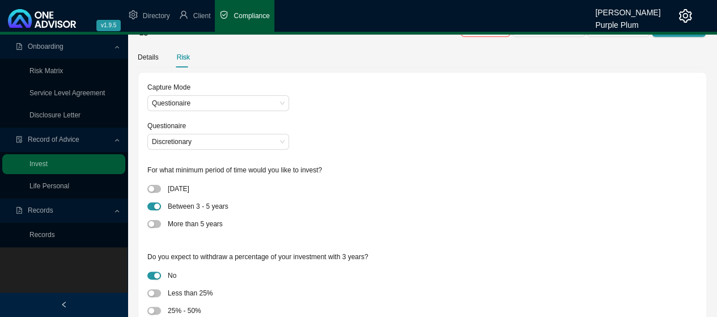
scroll to position [0, 0]
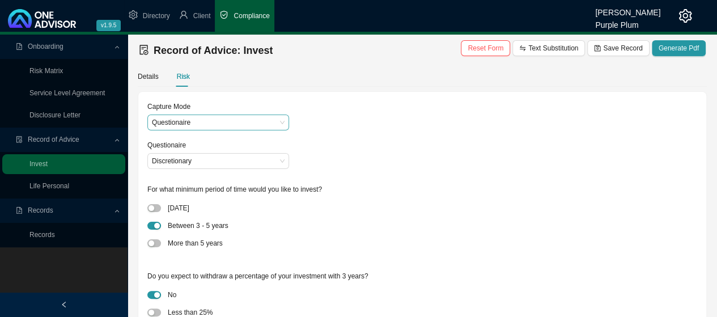
click at [224, 121] on span "Questionaire" at bounding box center [218, 122] width 133 height 15
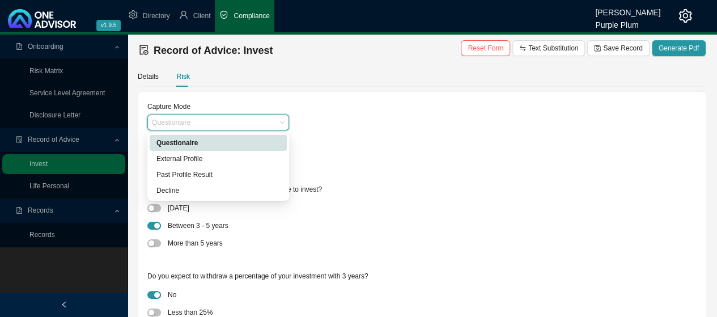
click at [195, 142] on div "Questionaire" at bounding box center [219, 142] width 124 height 11
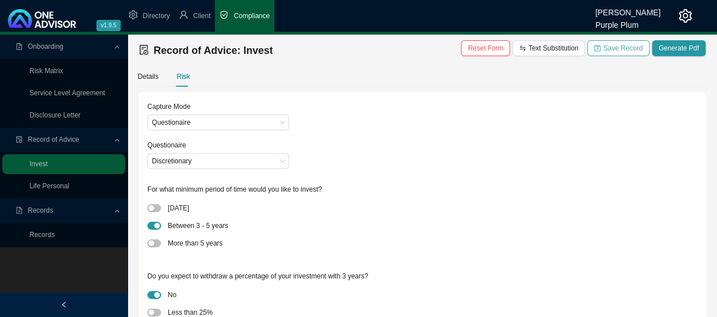
click at [615, 49] on span "Save Record" at bounding box center [622, 48] width 39 height 11
click at [45, 233] on link "Records" at bounding box center [42, 235] width 26 height 8
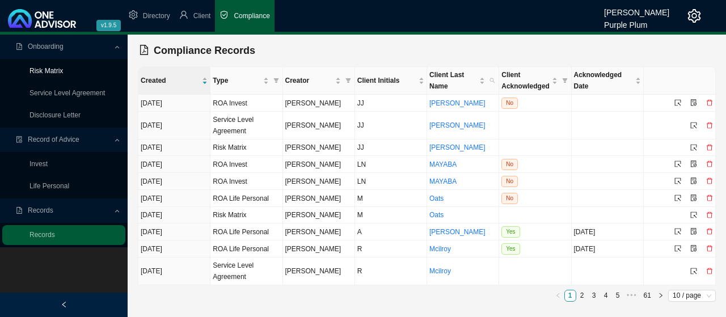
click at [56, 71] on link "Risk Matrix" at bounding box center [45, 71] width 33 height 8
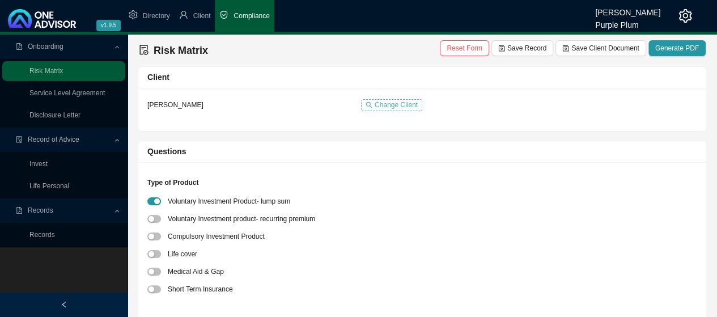
click at [398, 108] on span "Change Client" at bounding box center [396, 104] width 43 height 11
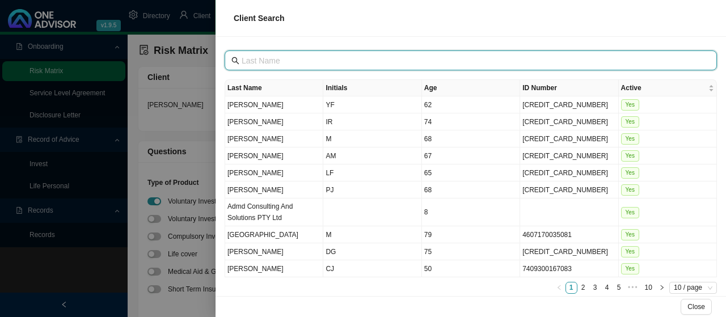
click at [271, 60] on input "text" at bounding box center [472, 60] width 460 height 12
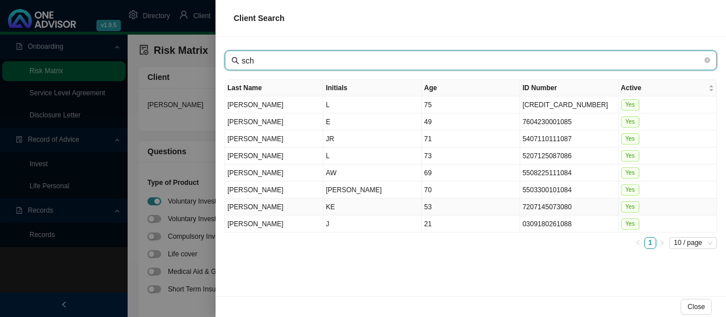
type input "sch"
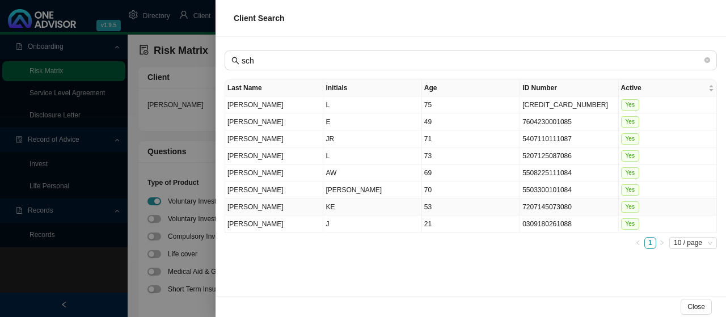
click at [235, 202] on td "[PERSON_NAME]" at bounding box center [274, 206] width 98 height 17
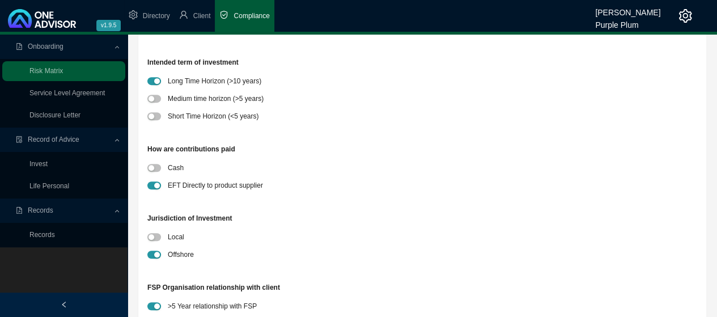
scroll to position [284, 0]
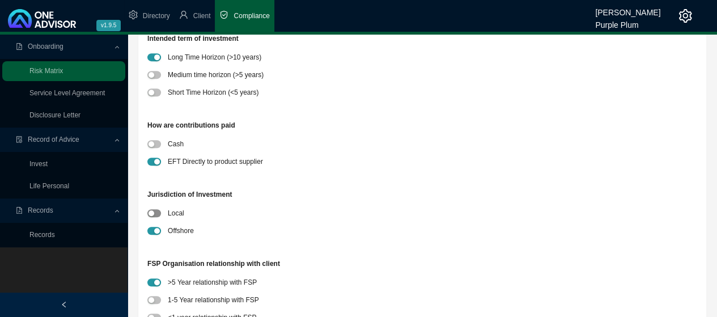
click at [153, 213] on button "button" at bounding box center [154, 213] width 14 height 8
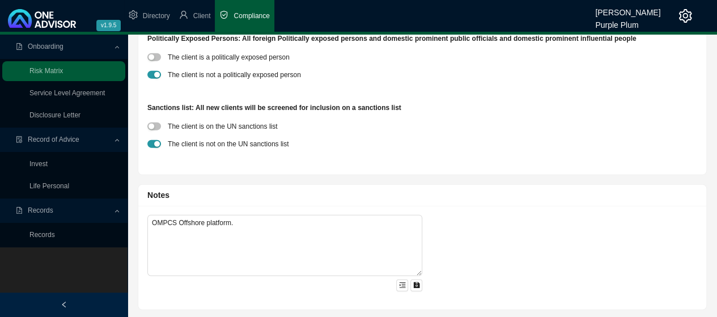
scroll to position [1293, 0]
click at [400, 284] on icon "menu-unfold" at bounding box center [402, 284] width 7 height 7
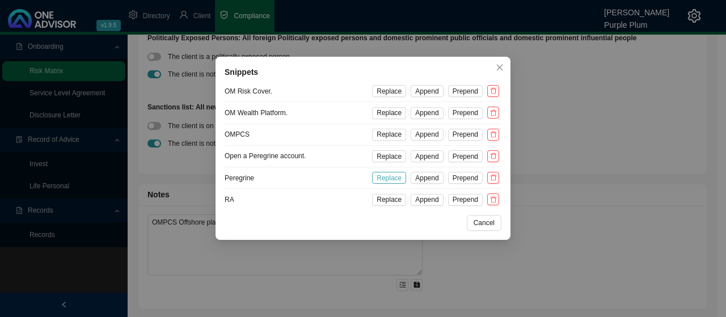
drag, startPoint x: 349, startPoint y: 171, endPoint x: 391, endPoint y: 176, distance: 42.3
click at [379, 175] on li "Peregrine Replace Append Prepend" at bounding box center [363, 178] width 277 height 22
click at [390, 175] on span "Replace" at bounding box center [389, 177] width 25 height 11
type textarea "Peregrine."
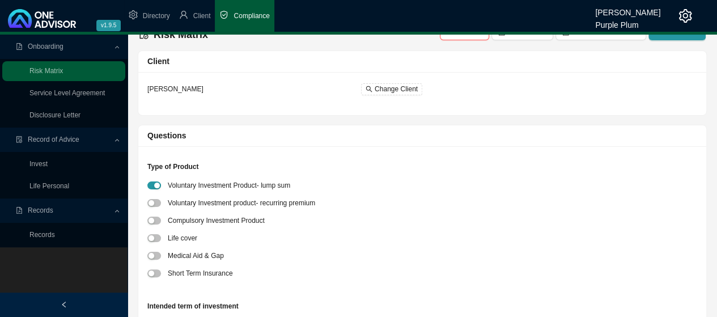
scroll to position [0, 0]
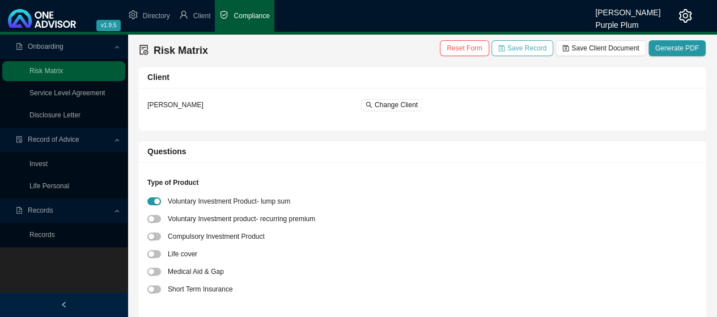
click at [528, 48] on span "Save Record" at bounding box center [526, 48] width 39 height 11
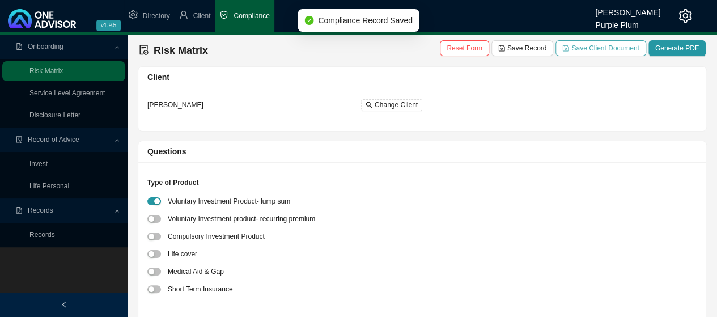
click at [603, 52] on span "Save Client Document" at bounding box center [605, 48] width 67 height 11
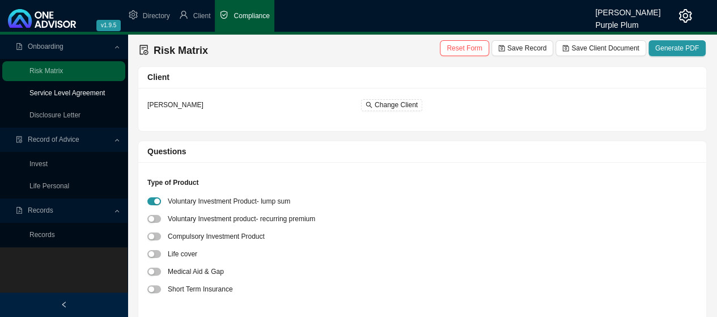
click at [69, 94] on link "Service Level Agreement" at bounding box center [66, 93] width 75 height 8
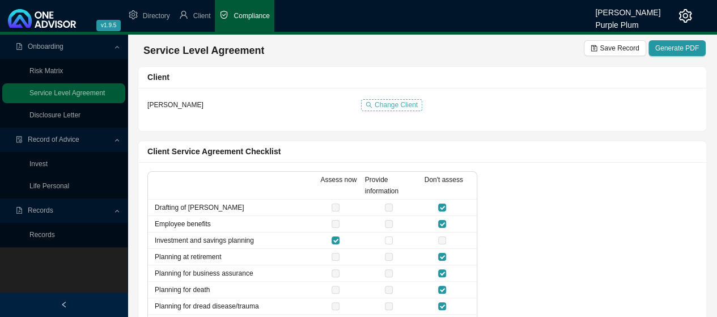
click at [398, 105] on span "Change Client" at bounding box center [396, 104] width 43 height 11
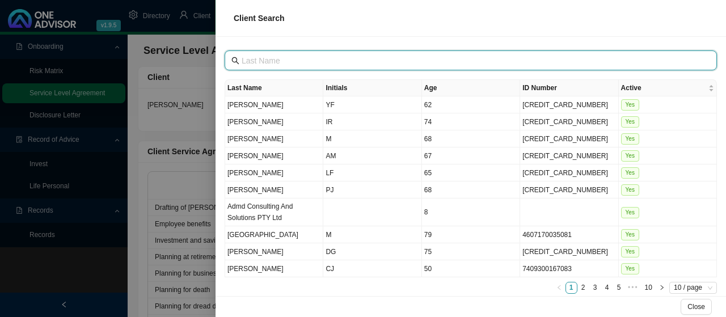
click at [260, 60] on input "text" at bounding box center [472, 60] width 460 height 12
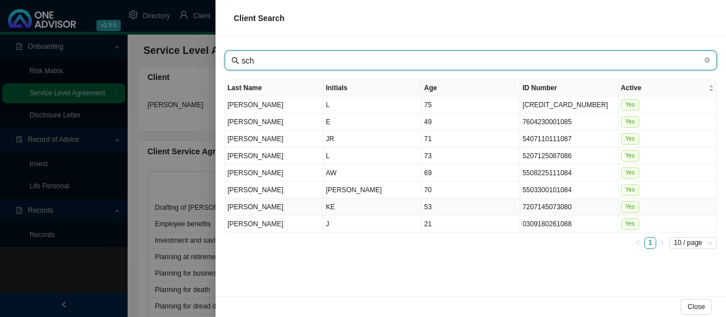
type input "sch"
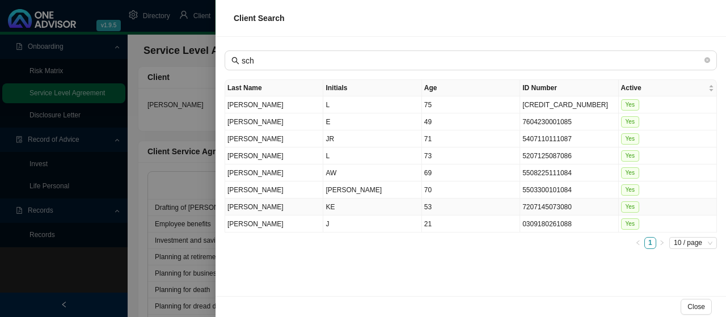
click at [246, 204] on td "[PERSON_NAME]" at bounding box center [274, 206] width 98 height 17
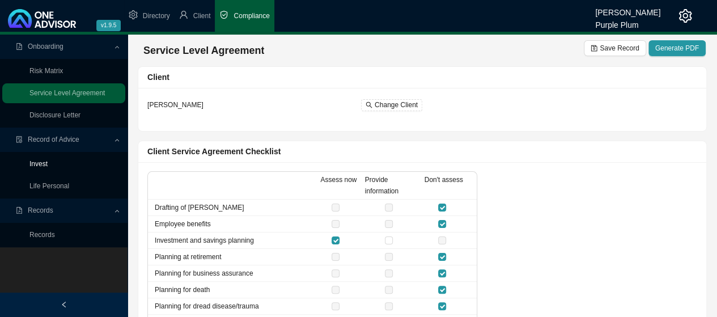
click at [48, 163] on link "Invest" at bounding box center [38, 164] width 18 height 8
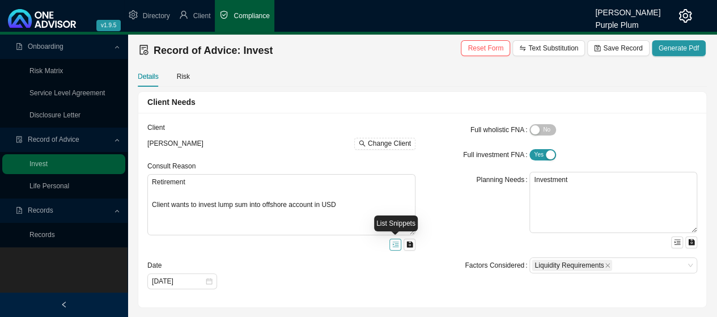
click at [397, 244] on icon "menu-unfold" at bounding box center [395, 244] width 7 height 7
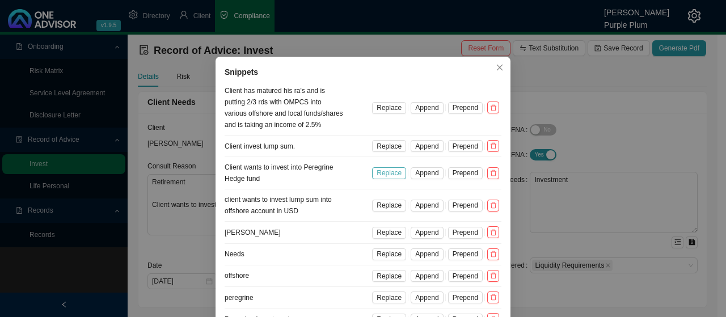
click at [377, 171] on span "Replace" at bounding box center [389, 172] width 25 height 11
type textarea "Client wants to invest lump sum into Peregrine."
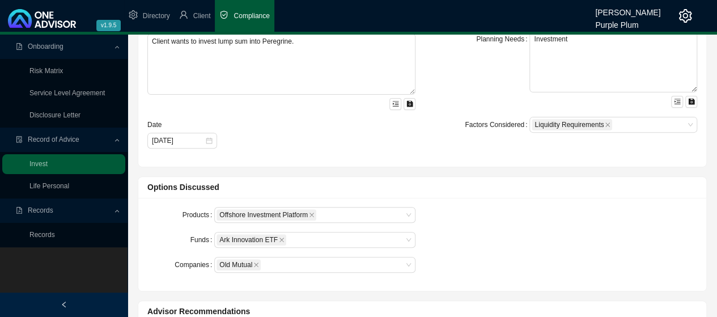
scroll to position [170, 0]
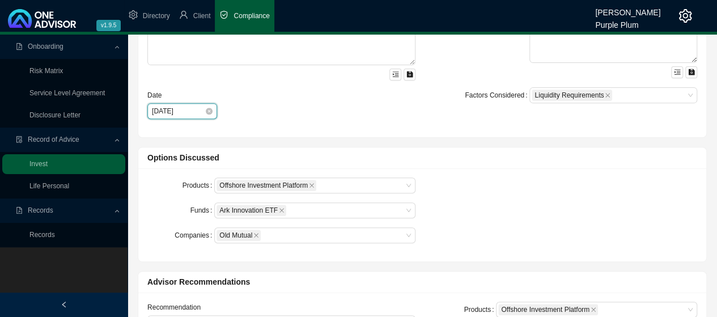
click at [178, 107] on input "[DATE]" at bounding box center [178, 110] width 53 height 11
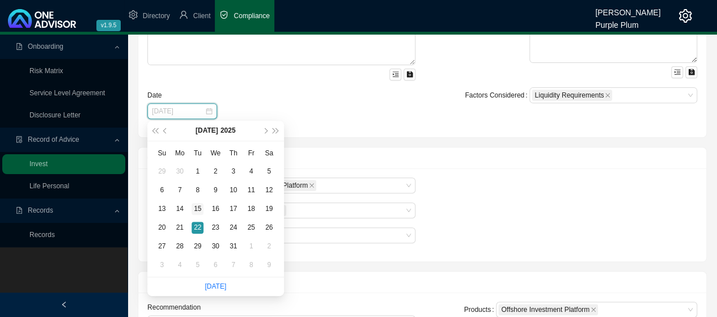
type input "[DATE]"
click at [197, 209] on div "15" at bounding box center [198, 209] width 12 height 12
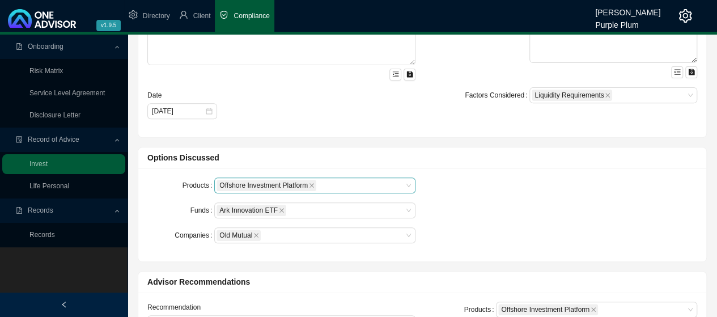
click at [391, 184] on div "Offshore Investment Platform" at bounding box center [310, 186] width 186 height 14
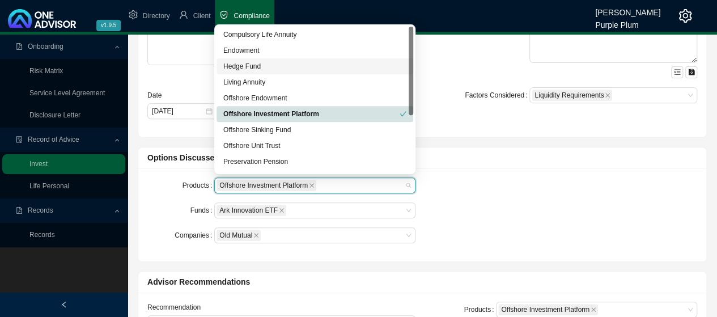
click at [242, 64] on div "Hedge Fund" at bounding box center [314, 66] width 183 height 11
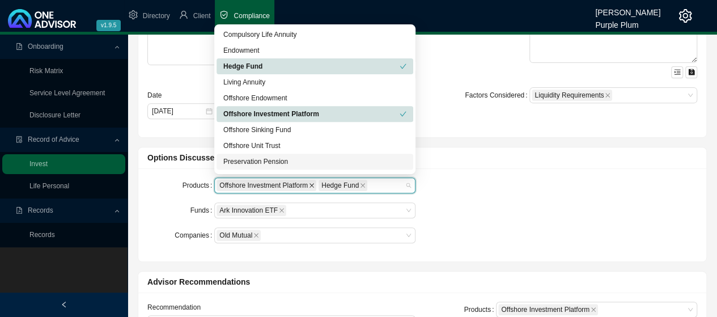
click at [312, 184] on icon "close" at bounding box center [312, 186] width 6 height 6
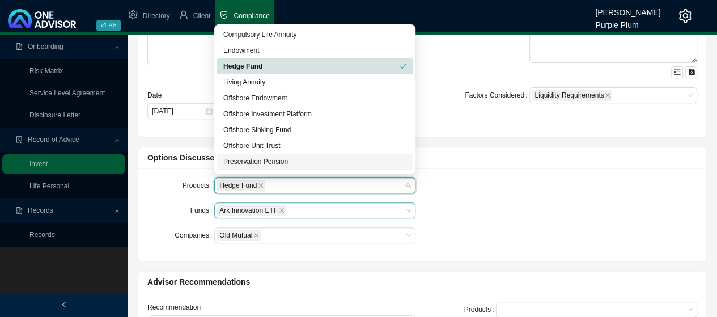
click at [314, 208] on div "Ark Innovation ETF" at bounding box center [310, 211] width 186 height 14
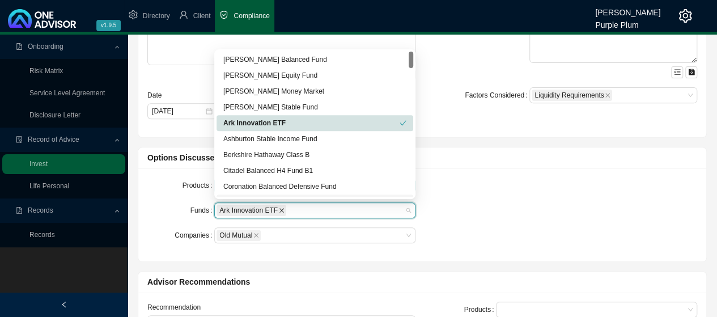
click at [279, 208] on icon "close" at bounding box center [282, 211] width 6 height 6
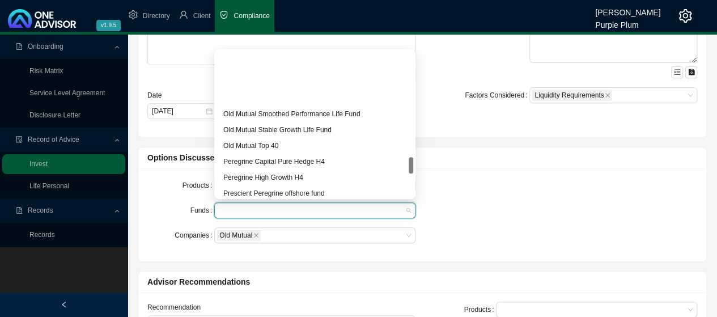
scroll to position [907, 0]
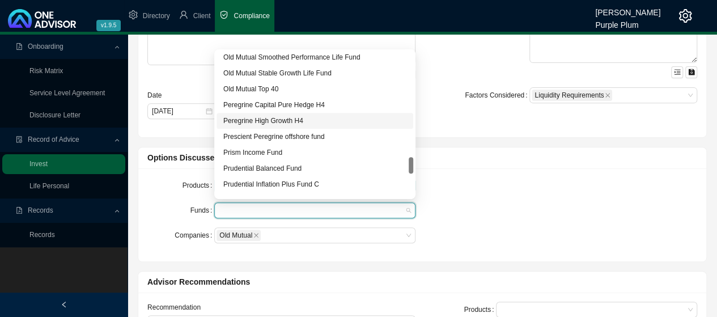
click at [236, 122] on div "Peregrine High Growth H4" at bounding box center [314, 120] width 183 height 11
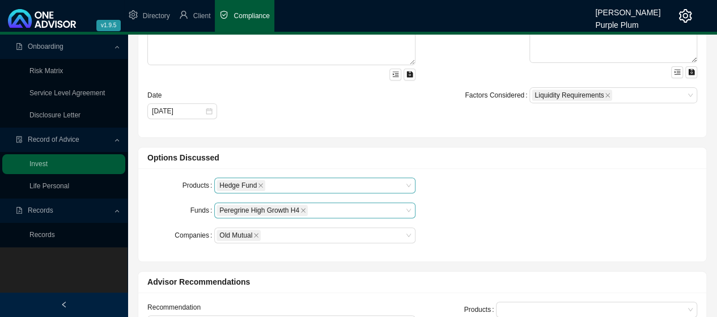
click at [311, 251] on div "Products Hedge Fund Funds Peregrine High Growth H4 Companies Old Mutual" at bounding box center [282, 214] width 282 height 75
click at [314, 235] on div "Old Mutual" at bounding box center [310, 236] width 186 height 14
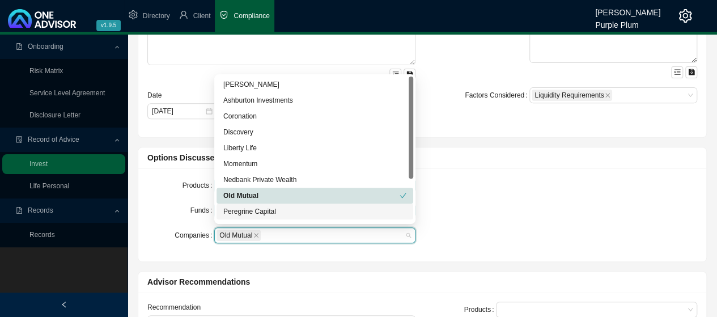
click at [264, 213] on div "Peregrine Capital" at bounding box center [314, 211] width 183 height 11
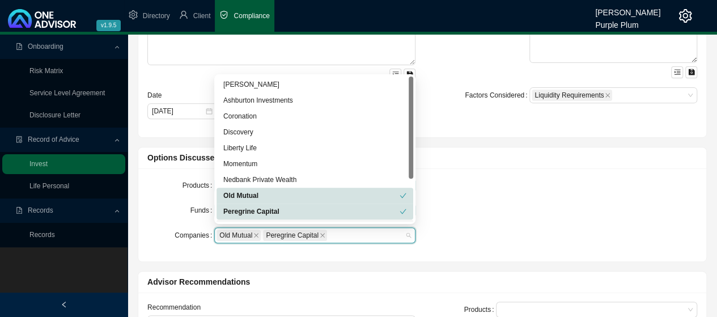
click at [257, 232] on icon "close" at bounding box center [256, 235] width 6 height 6
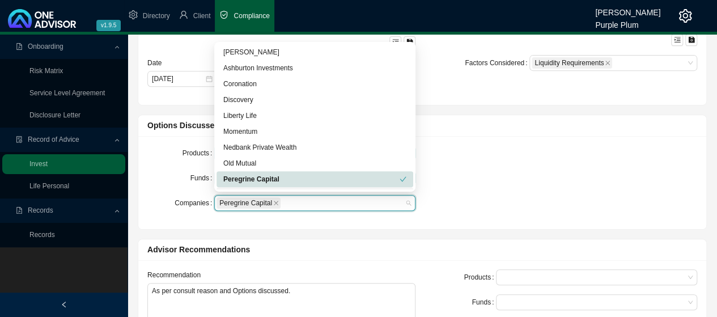
scroll to position [227, 0]
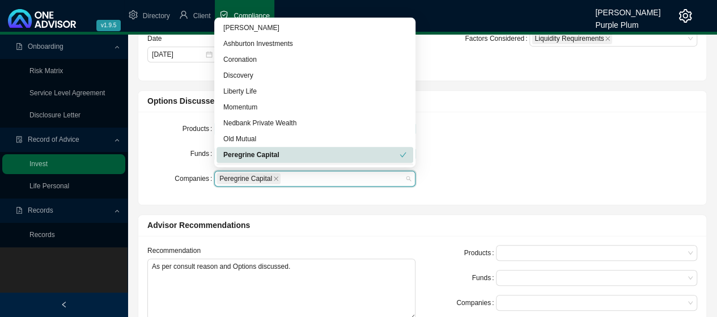
click at [488, 177] on div "Products Hedge Fund Funds Peregrine High Growth H4 Companies Peregrine Capital" at bounding box center [423, 158] width 564 height 75
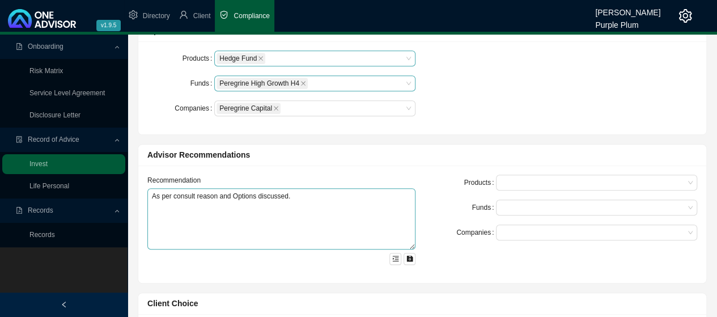
scroll to position [340, 0]
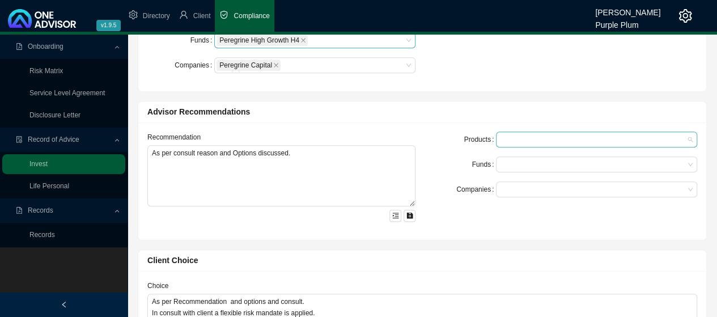
click at [534, 139] on div at bounding box center [591, 140] width 186 height 9
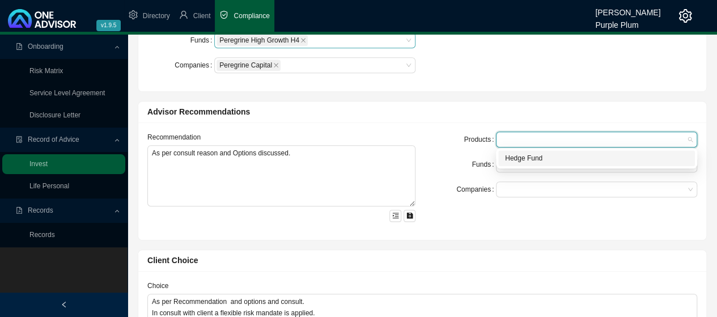
click at [526, 158] on div "Hedge Fund" at bounding box center [596, 158] width 183 height 11
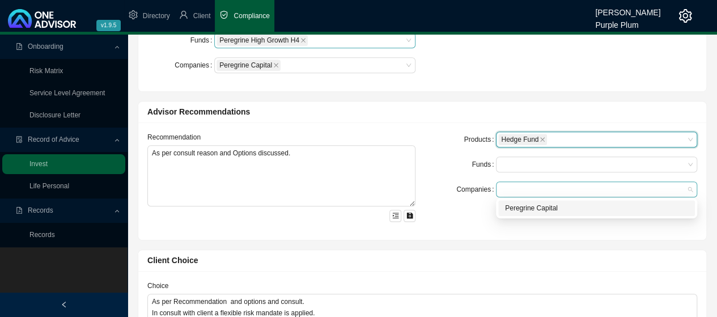
click at [500, 187] on div at bounding box center [591, 189] width 186 height 9
drag, startPoint x: 516, startPoint y: 210, endPoint x: 510, endPoint y: 206, distance: 6.9
click at [513, 208] on div "Peregrine Capital" at bounding box center [596, 207] width 183 height 11
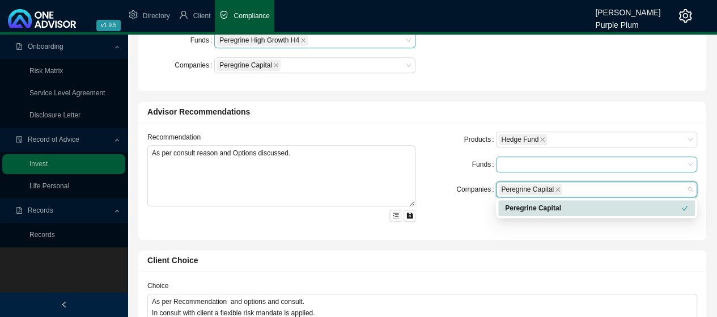
click at [510, 157] on div at bounding box center [596, 165] width 201 height 16
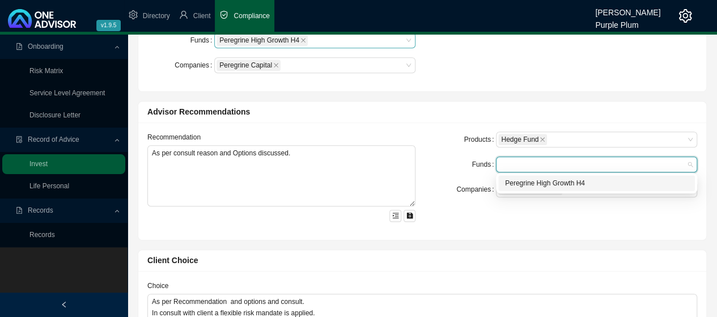
click at [522, 186] on div "Peregrine High Growth H4" at bounding box center [596, 182] width 183 height 11
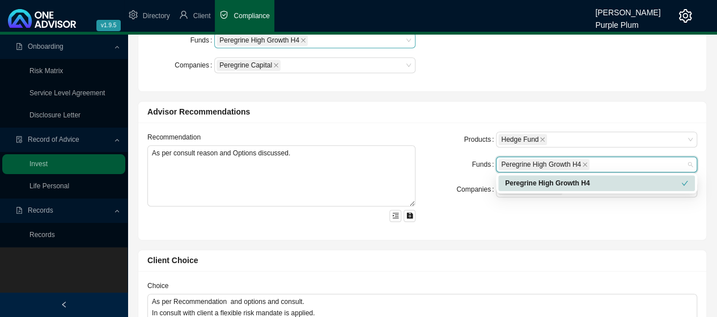
click at [542, 182] on div "Peregrine High Growth H4" at bounding box center [593, 182] width 176 height 11
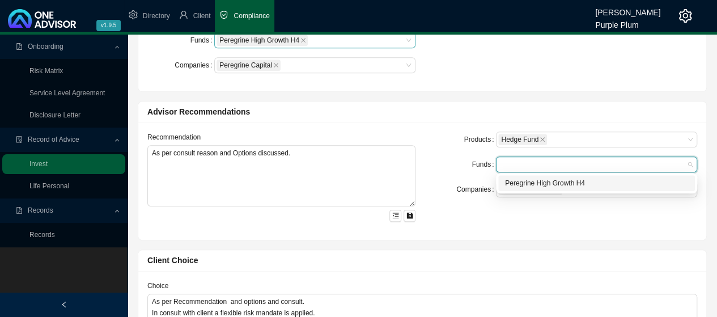
click at [617, 184] on div "Peregrine High Growth H4" at bounding box center [596, 182] width 183 height 11
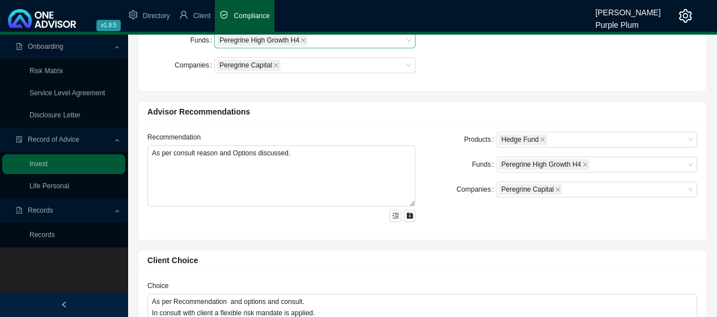
click at [525, 217] on div "Products Hedge Fund Funds Peregrine High Growth H4 Companies Peregrine Capital" at bounding box center [563, 181] width 282 height 99
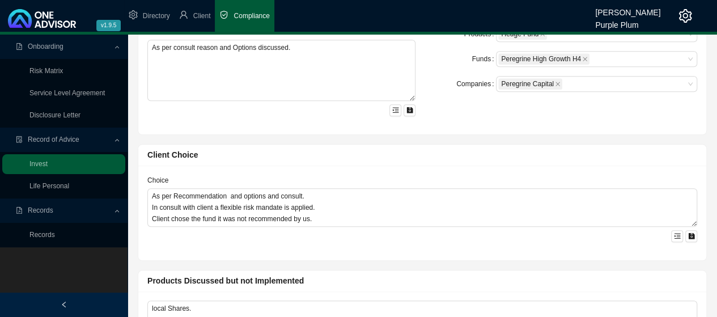
scroll to position [454, 0]
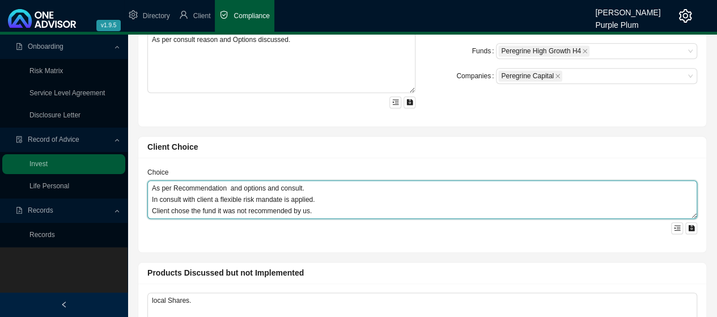
click at [316, 210] on textarea "As per Recommendation and options and consult. In consult with client a flexibl…" at bounding box center [422, 199] width 550 height 39
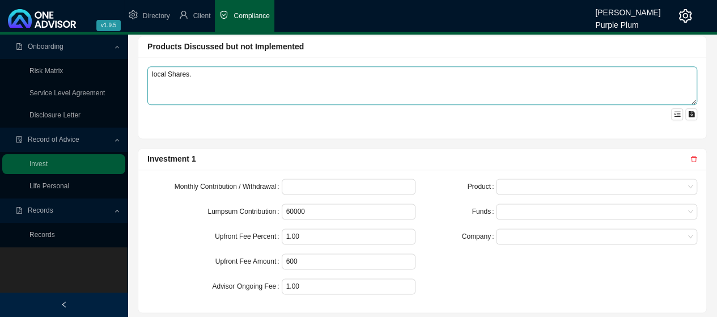
scroll to position [680, 0]
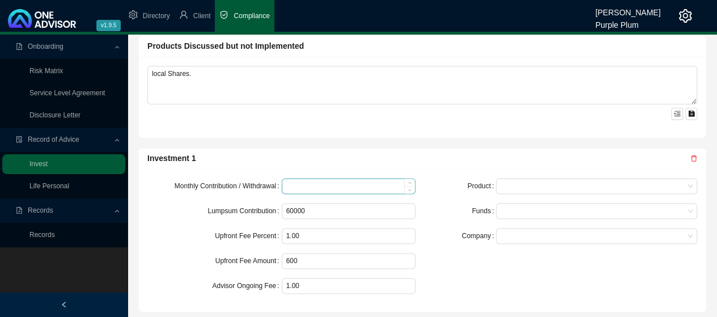
type textarea "As per Recommendation and options and consult. In consult with client a flexibl…"
click at [302, 182] on input at bounding box center [348, 186] width 133 height 15
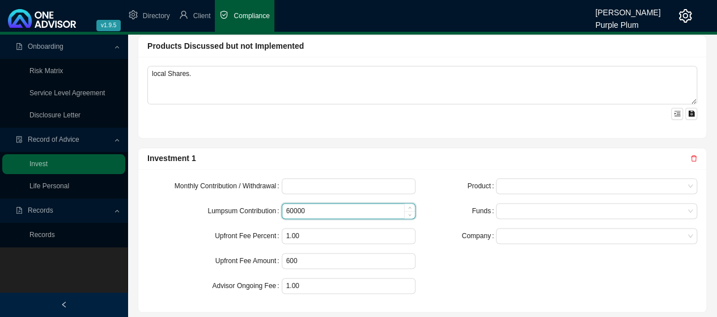
click at [320, 209] on input "60000" at bounding box center [348, 211] width 133 height 15
type input "6"
type input "200000"
type input "0.00"
type input "2000"
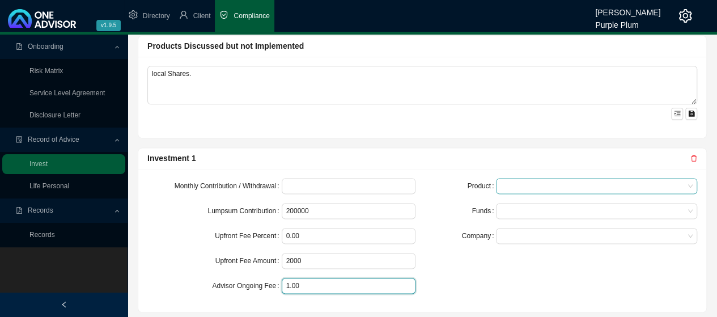
click at [615, 179] on span at bounding box center [597, 186] width 192 height 15
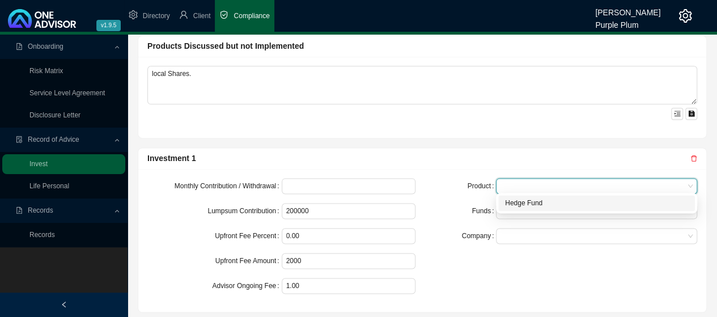
click at [562, 200] on div "Hedge Fund" at bounding box center [596, 202] width 183 height 11
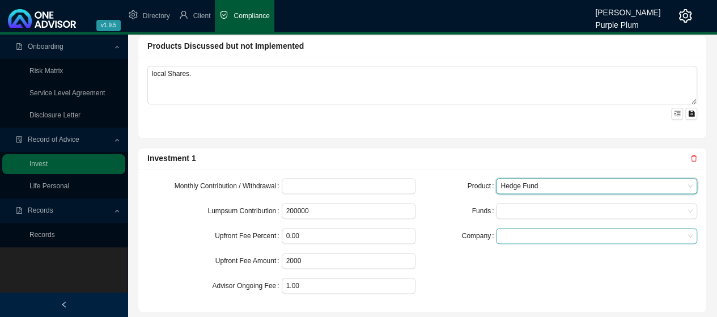
click at [535, 234] on span at bounding box center [597, 236] width 192 height 15
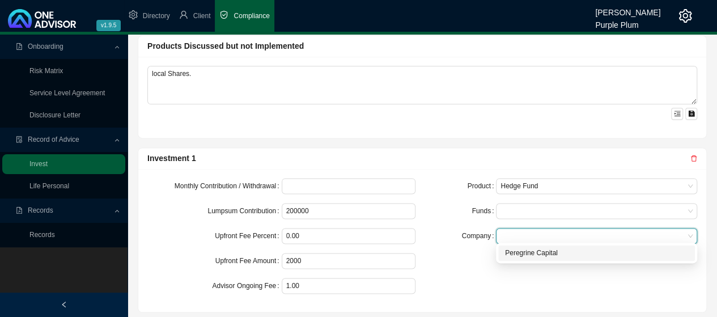
click at [536, 251] on div "Peregrine Capital" at bounding box center [596, 252] width 183 height 11
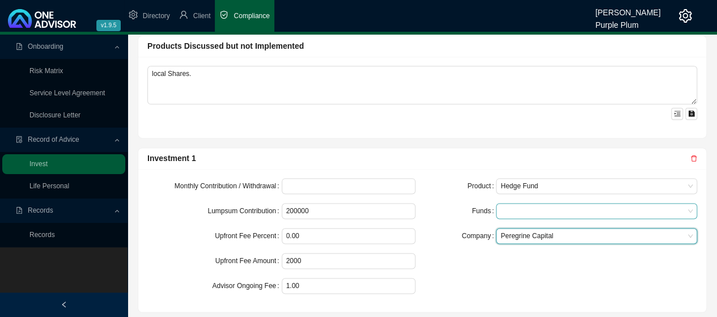
click at [515, 207] on div at bounding box center [591, 211] width 186 height 9
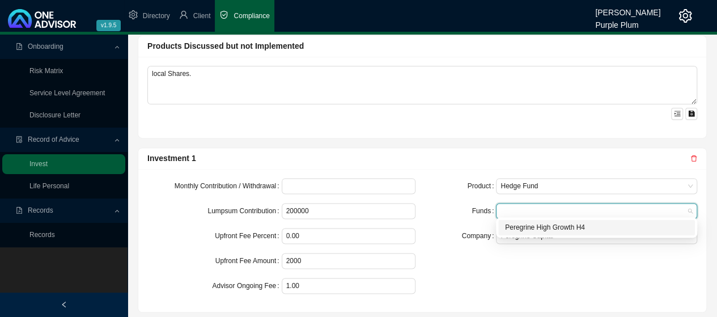
drag, startPoint x: 536, startPoint y: 226, endPoint x: 502, endPoint y: 234, distance: 35.4
click at [535, 227] on div "Peregrine High Growth H4" at bounding box center [596, 227] width 183 height 11
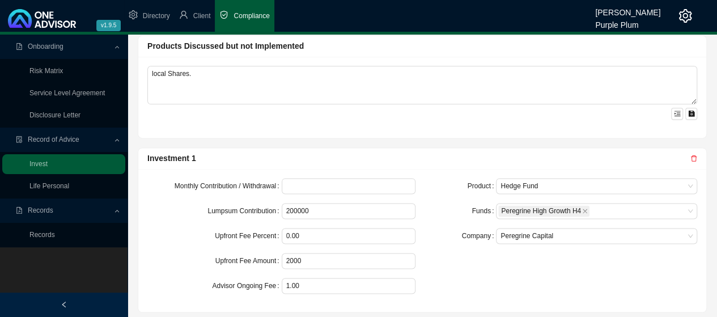
click at [459, 247] on div "Product Hedge Fund Funds Peregrine High Growth H4 Company Peregrine Capital" at bounding box center [563, 240] width 282 height 125
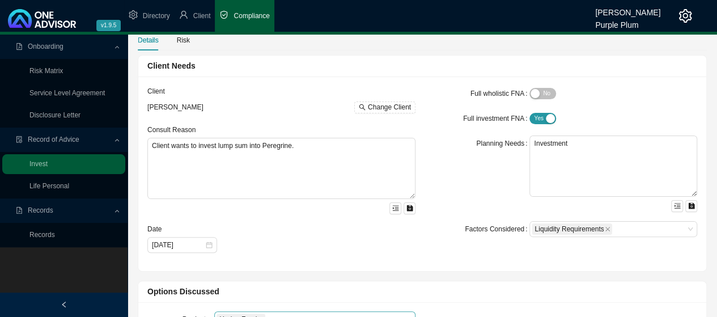
scroll to position [0, 0]
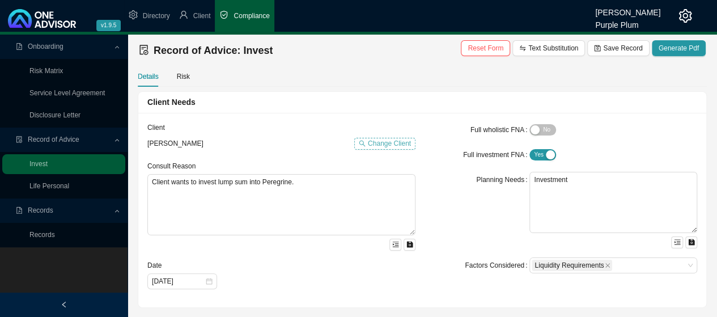
click at [376, 146] on span "Change Client" at bounding box center [389, 143] width 43 height 11
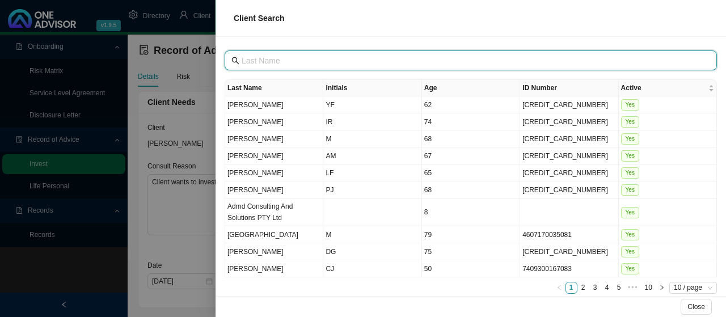
click at [268, 61] on input "text" at bounding box center [472, 60] width 460 height 12
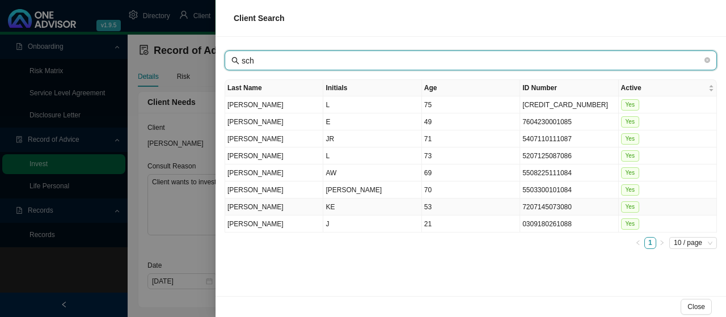
type input "sch"
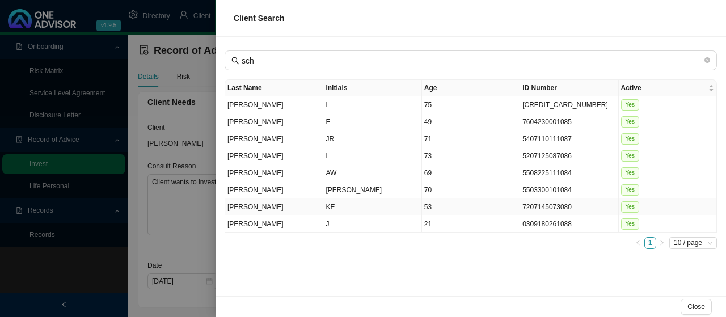
click at [236, 204] on td "[PERSON_NAME]" at bounding box center [274, 206] width 98 height 17
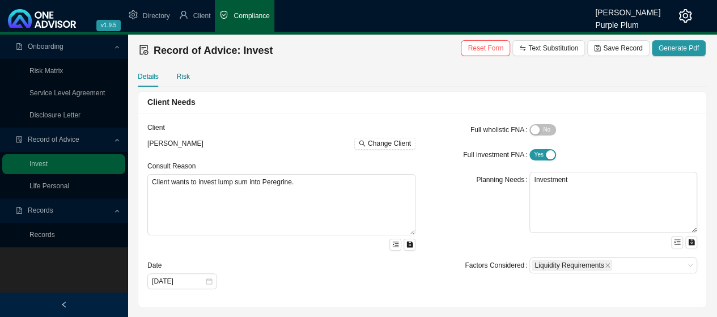
click at [182, 76] on div "Risk" at bounding box center [183, 76] width 13 height 11
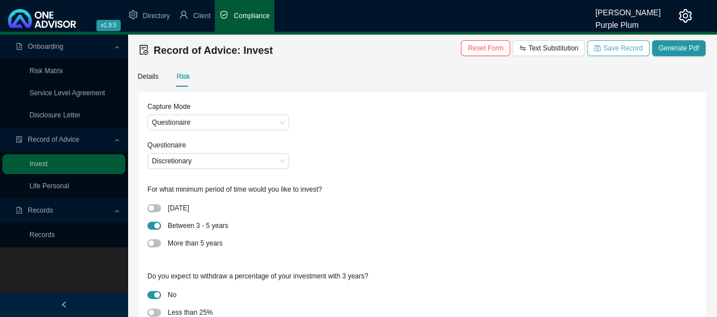
click at [601, 50] on icon "save" at bounding box center [597, 48] width 7 height 7
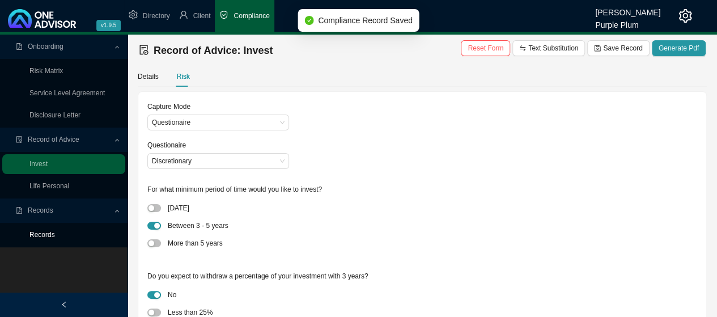
click at [43, 235] on link "Records" at bounding box center [42, 235] width 26 height 8
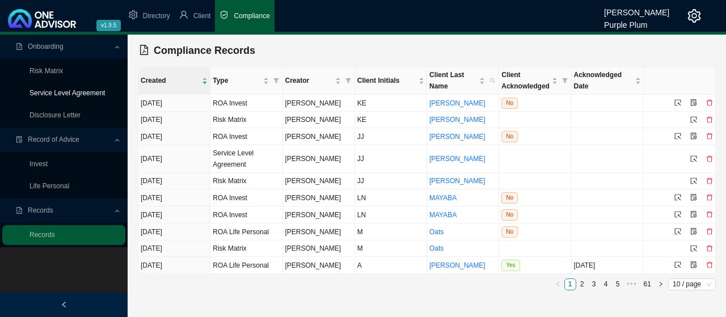
click at [68, 94] on link "Service Level Agreement" at bounding box center [66, 93] width 75 height 8
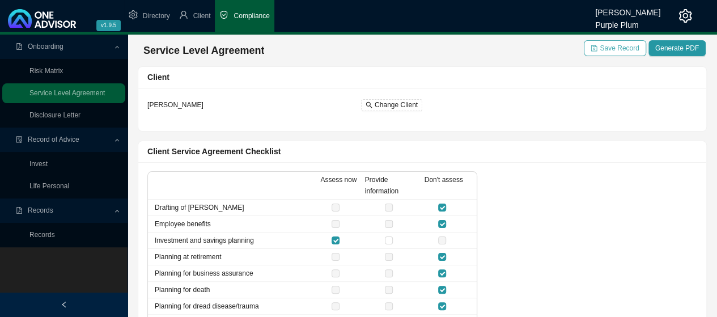
click at [625, 48] on span "Save Record" at bounding box center [619, 48] width 39 height 11
click at [40, 235] on link "Records" at bounding box center [42, 235] width 26 height 8
